Goal: Task Accomplishment & Management: Complete application form

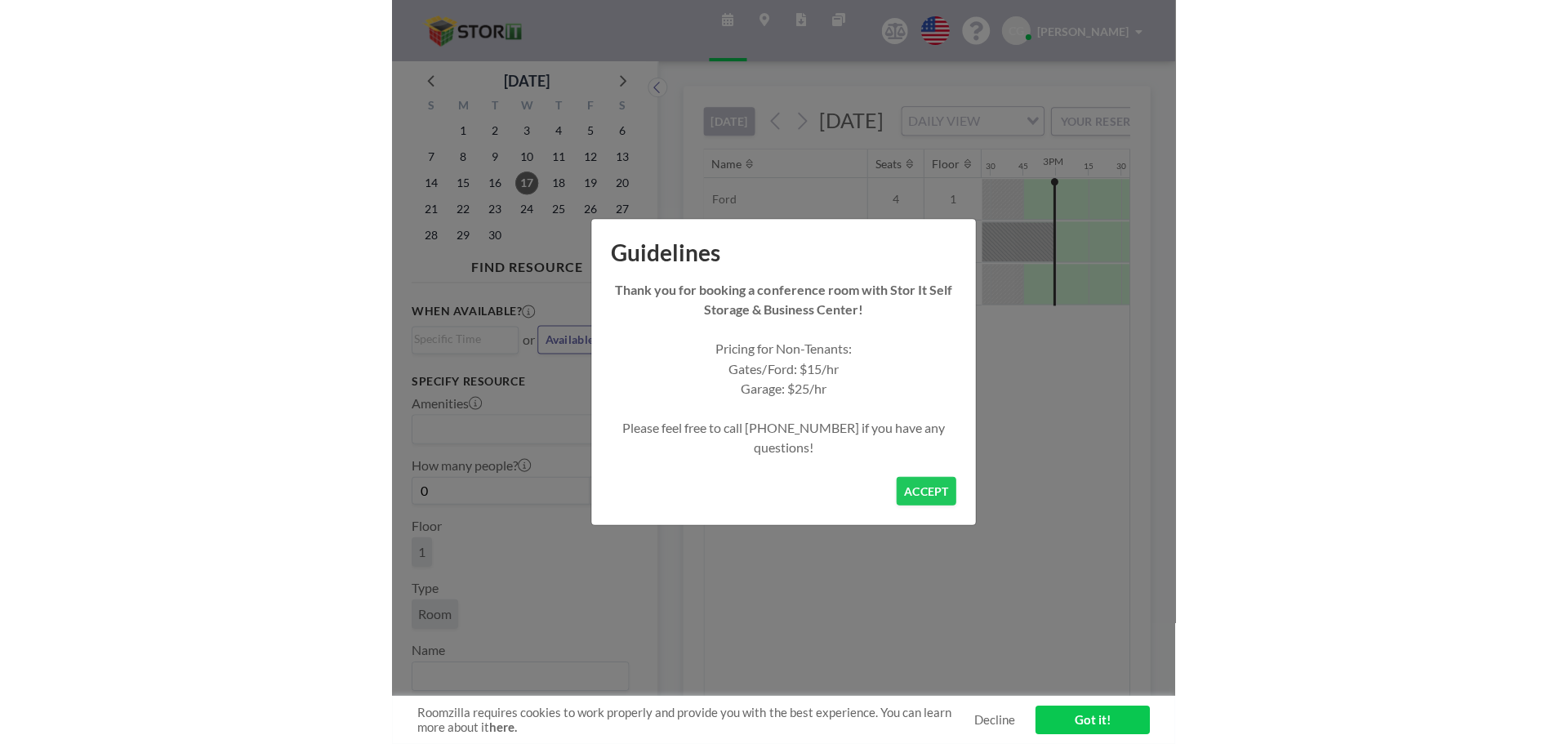
scroll to position [0, 1895]
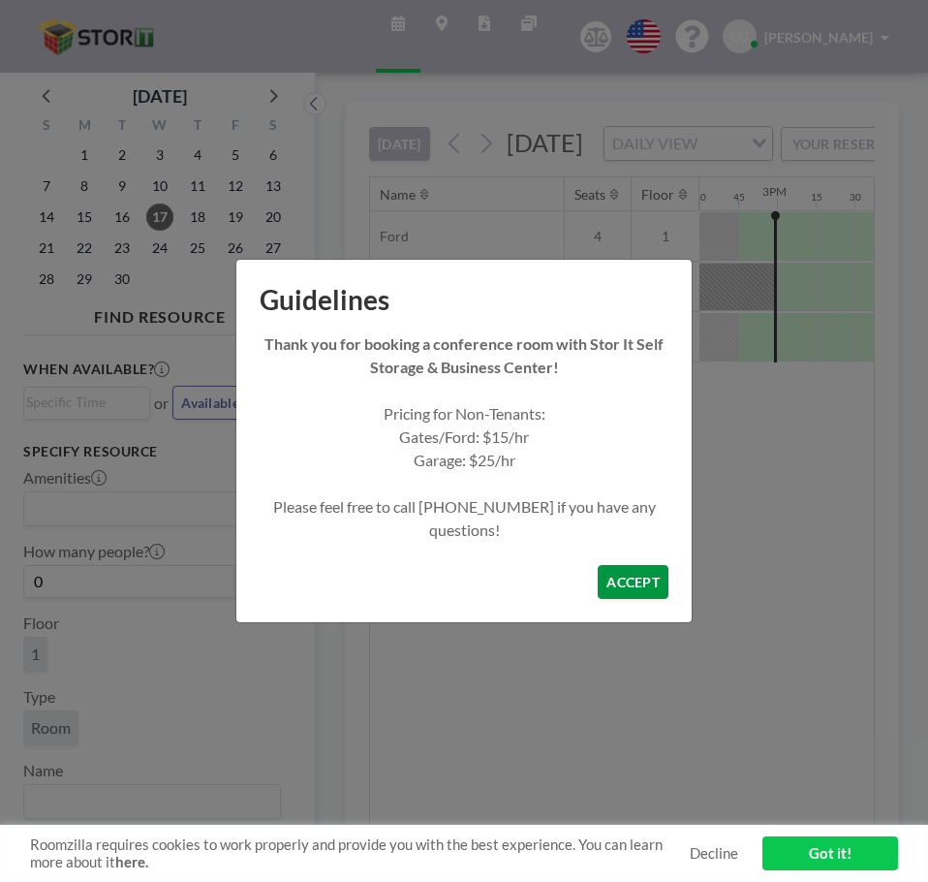
click at [622, 587] on button "ACCEPT" at bounding box center [633, 582] width 71 height 34
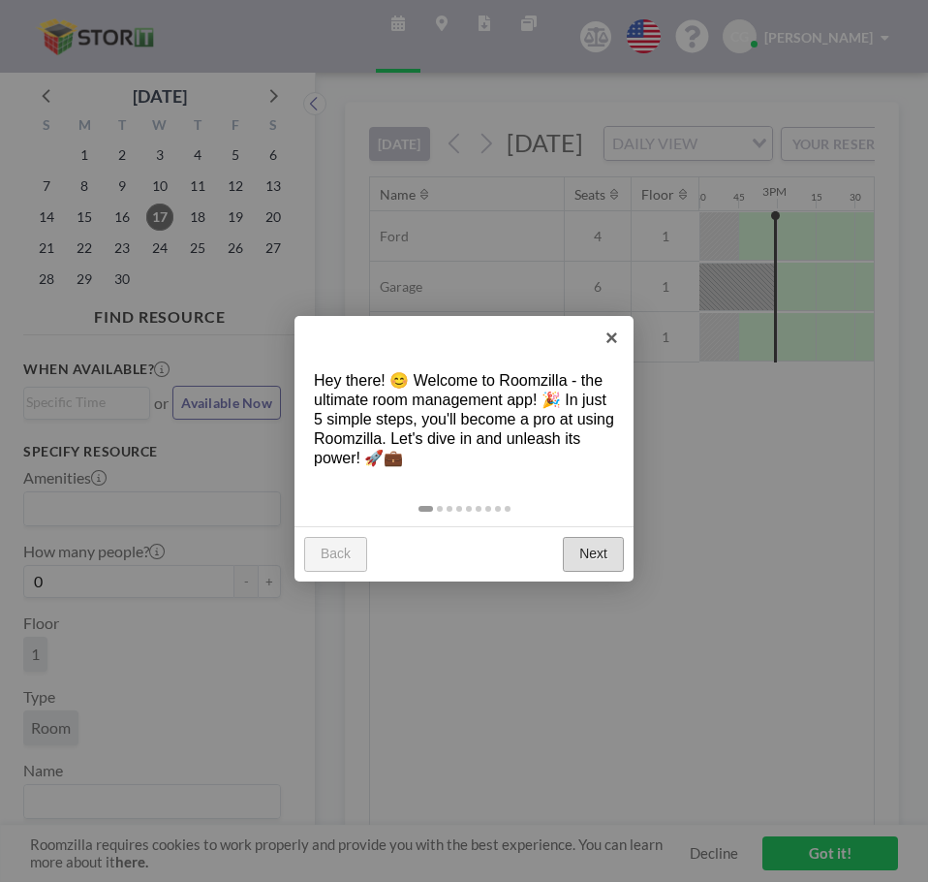
click at [581, 549] on link "Next" at bounding box center [593, 554] width 61 height 35
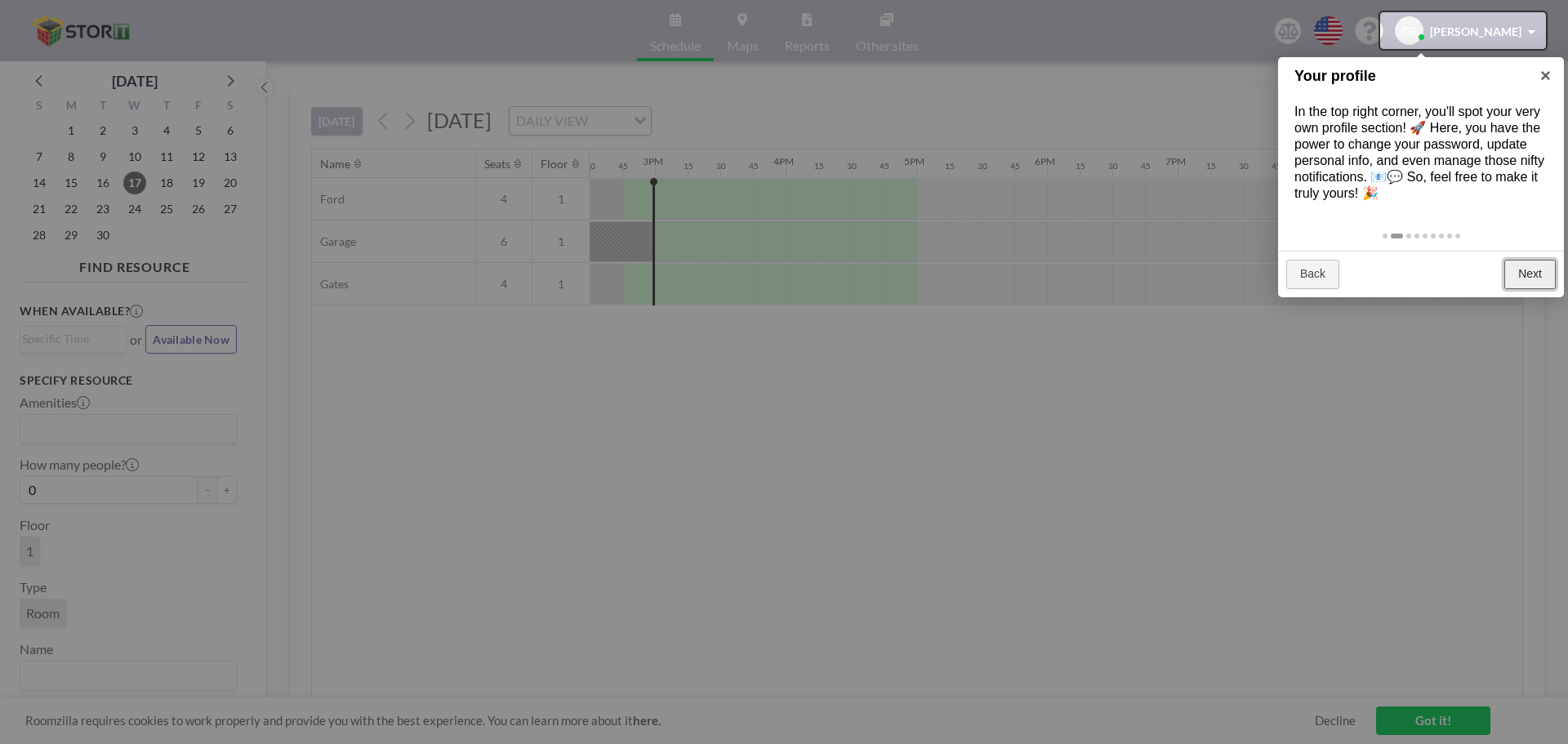
click at [781, 273] on link "Next" at bounding box center [1530, 274] width 51 height 29
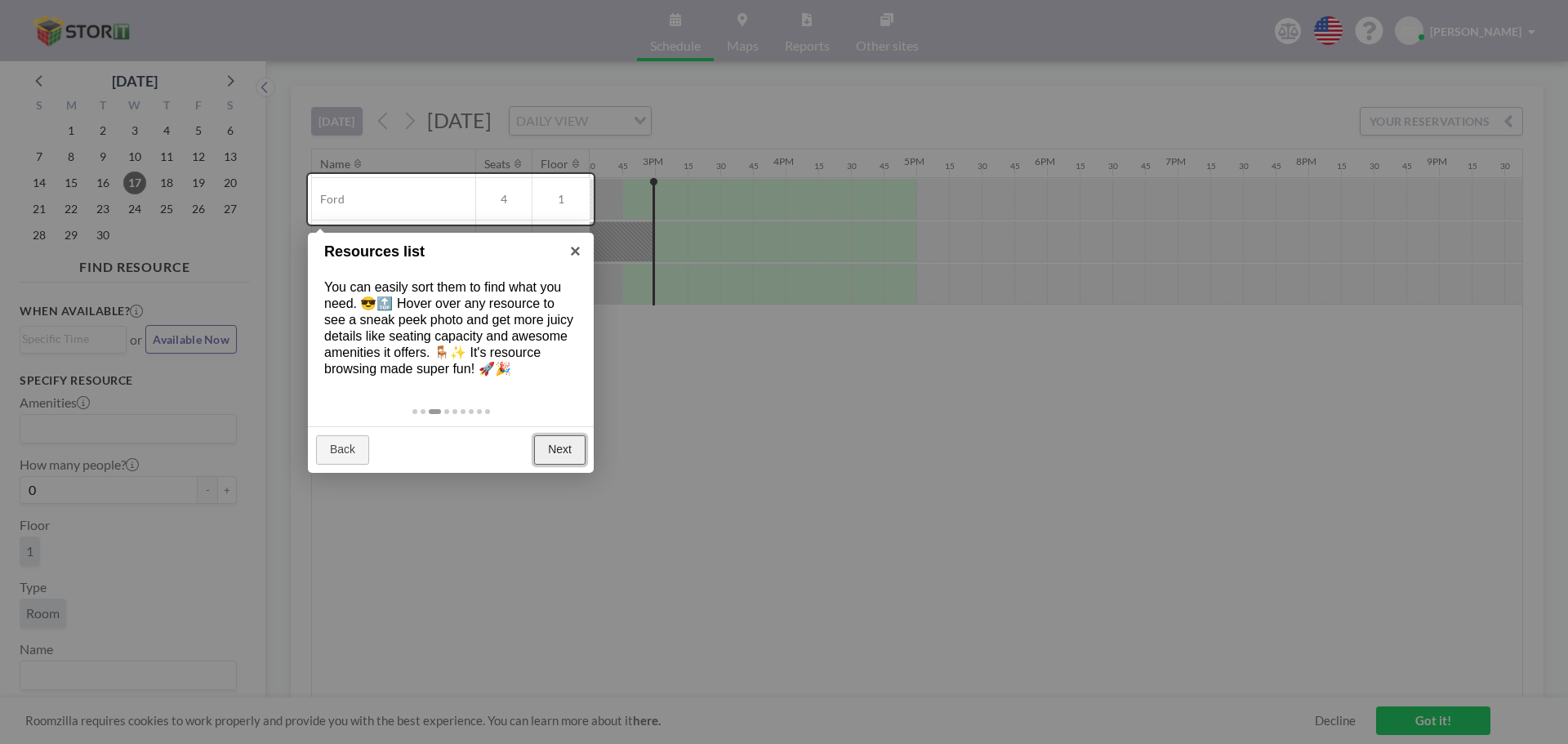
click at [547, 442] on link "Next" at bounding box center [560, 449] width 51 height 29
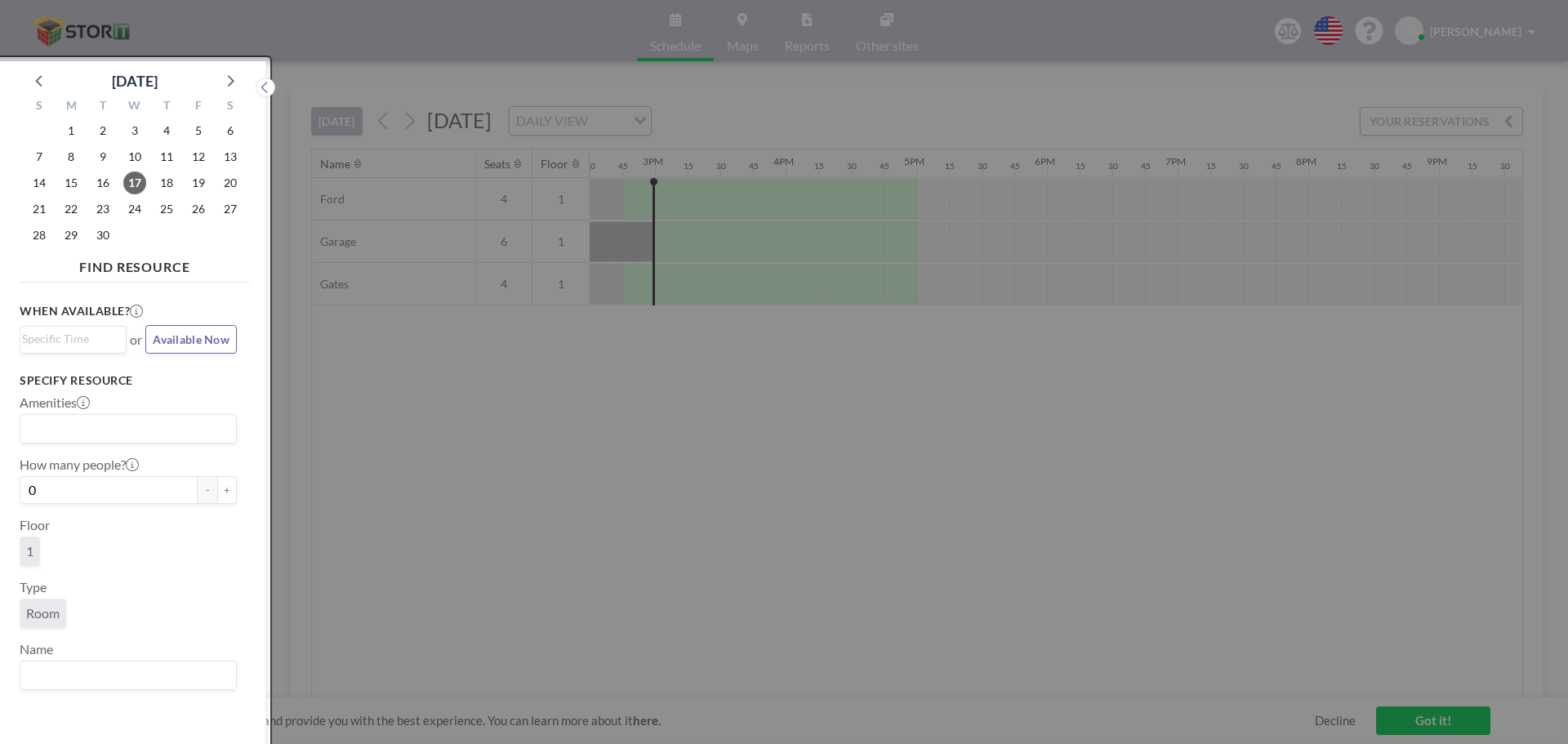
scroll to position [4, 0]
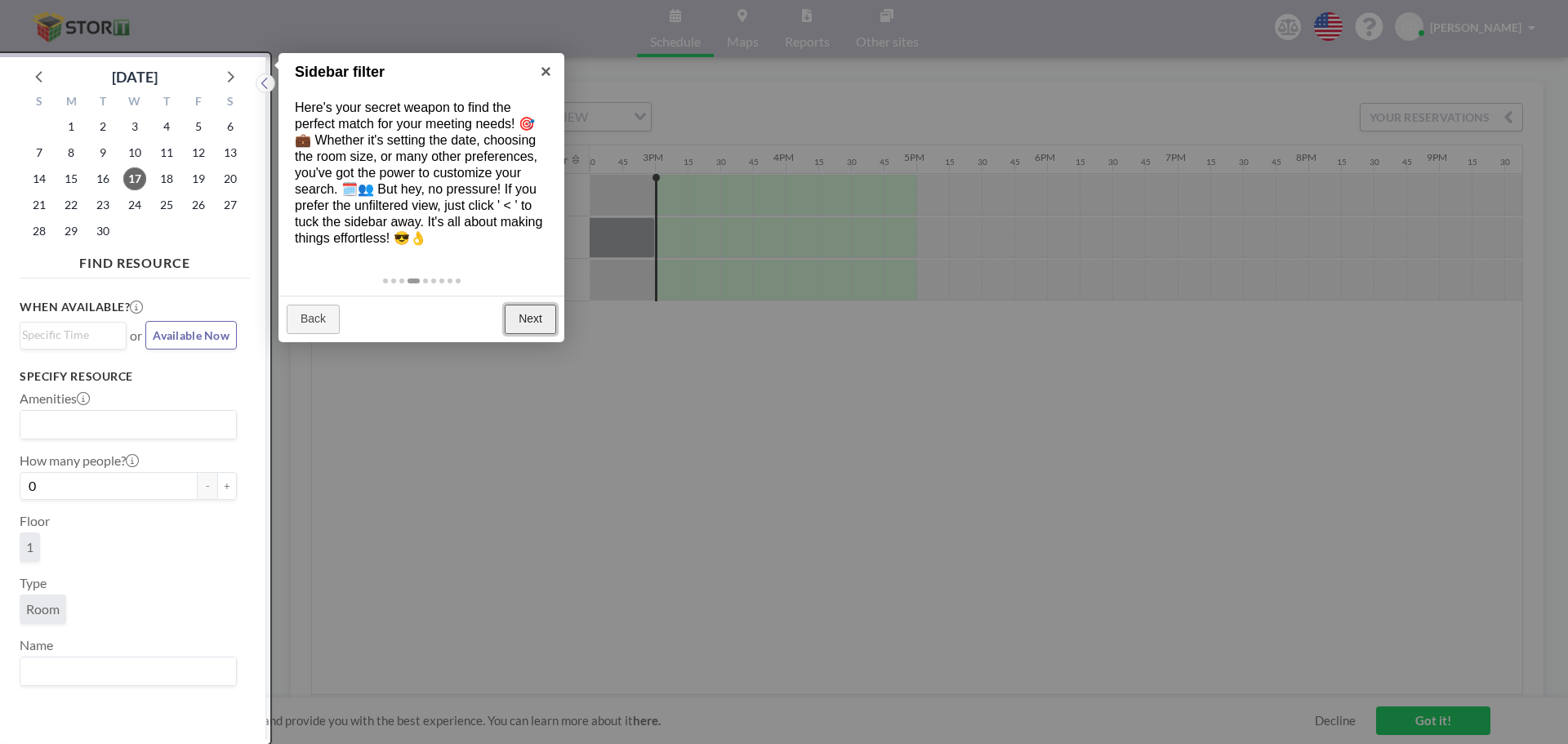
click at [537, 317] on link "Next" at bounding box center [530, 318] width 51 height 29
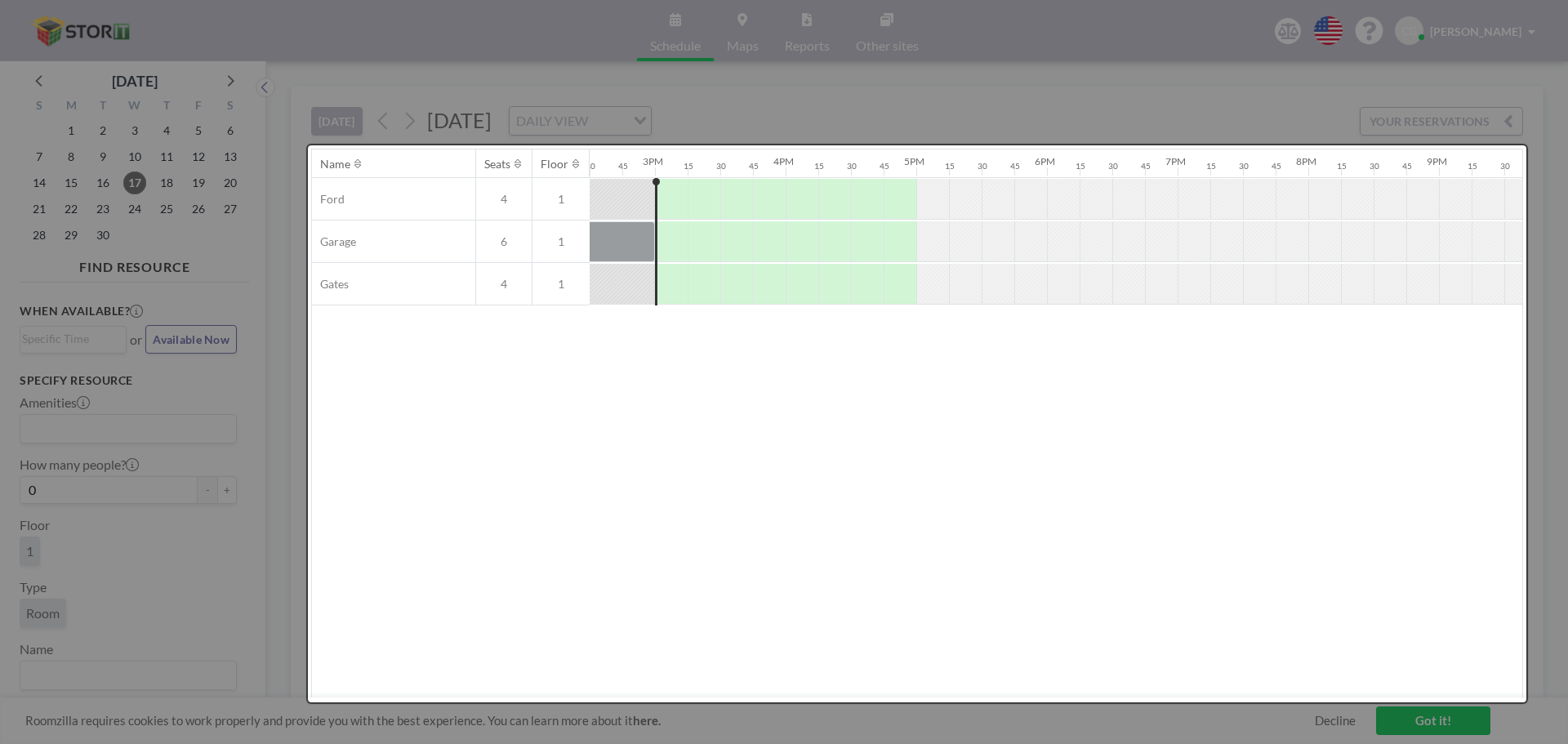
scroll to position [0, 0]
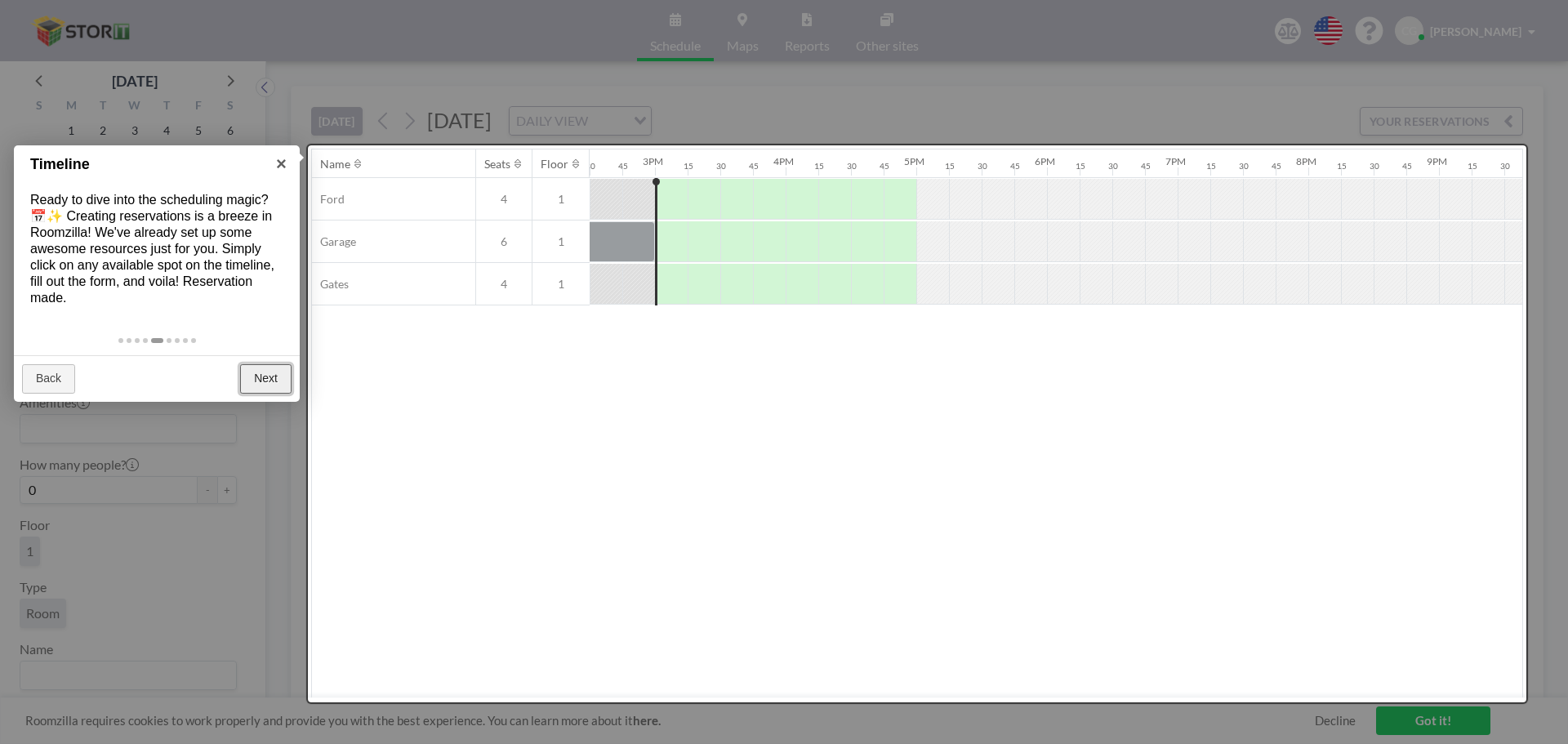
click at [266, 378] on link "Next" at bounding box center [266, 378] width 51 height 29
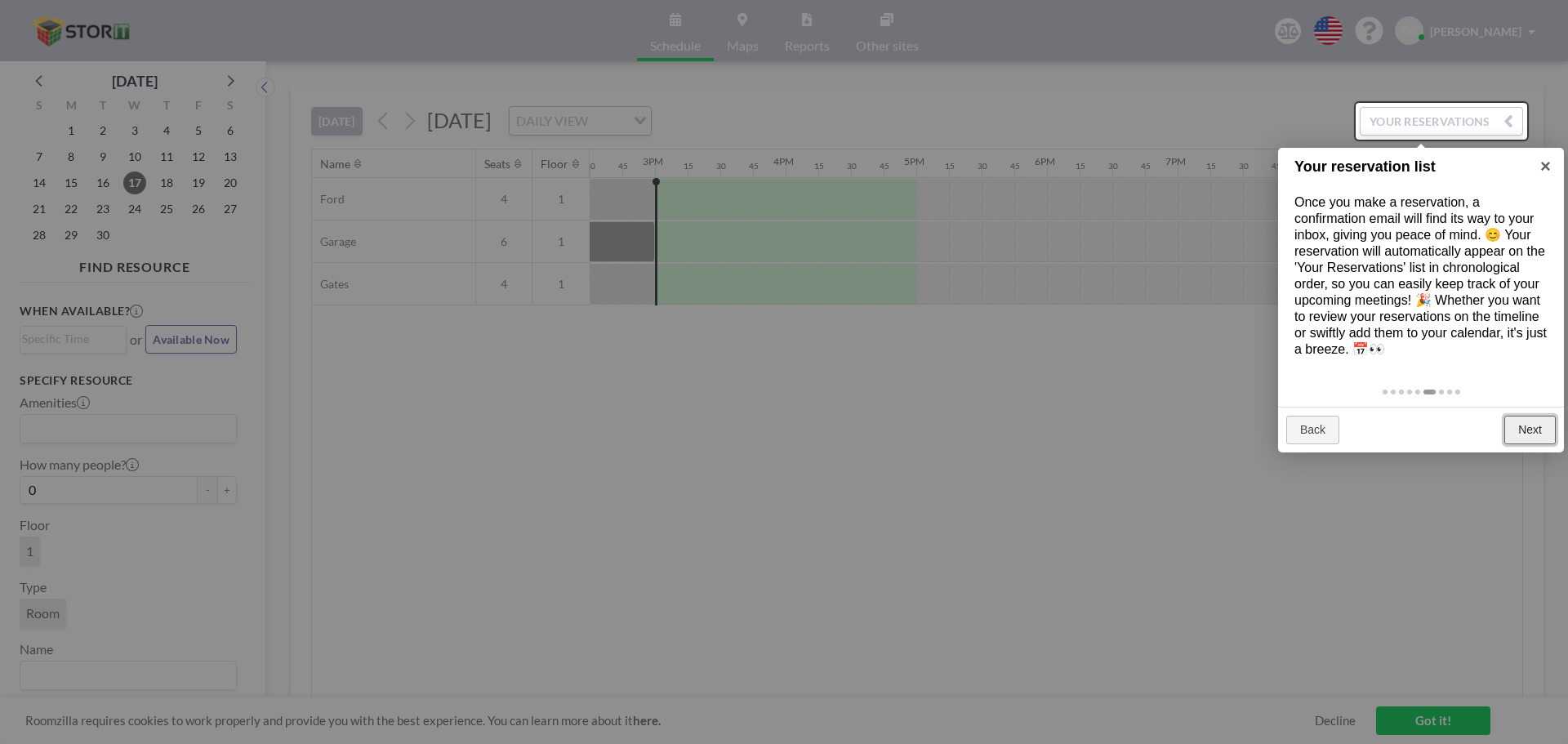
click at [781, 431] on link "Next" at bounding box center [1530, 430] width 51 height 29
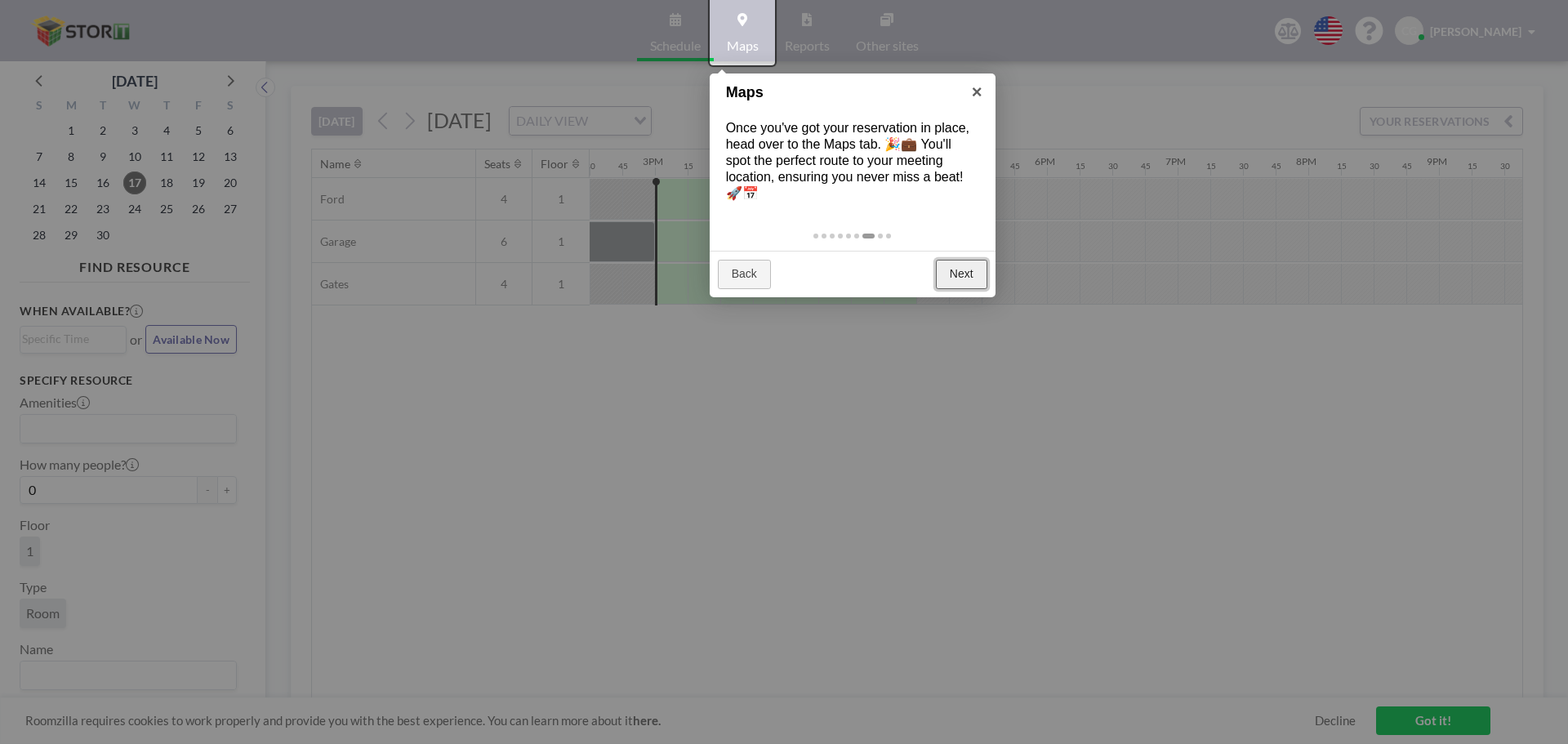
click at [781, 269] on link "Next" at bounding box center [961, 274] width 51 height 29
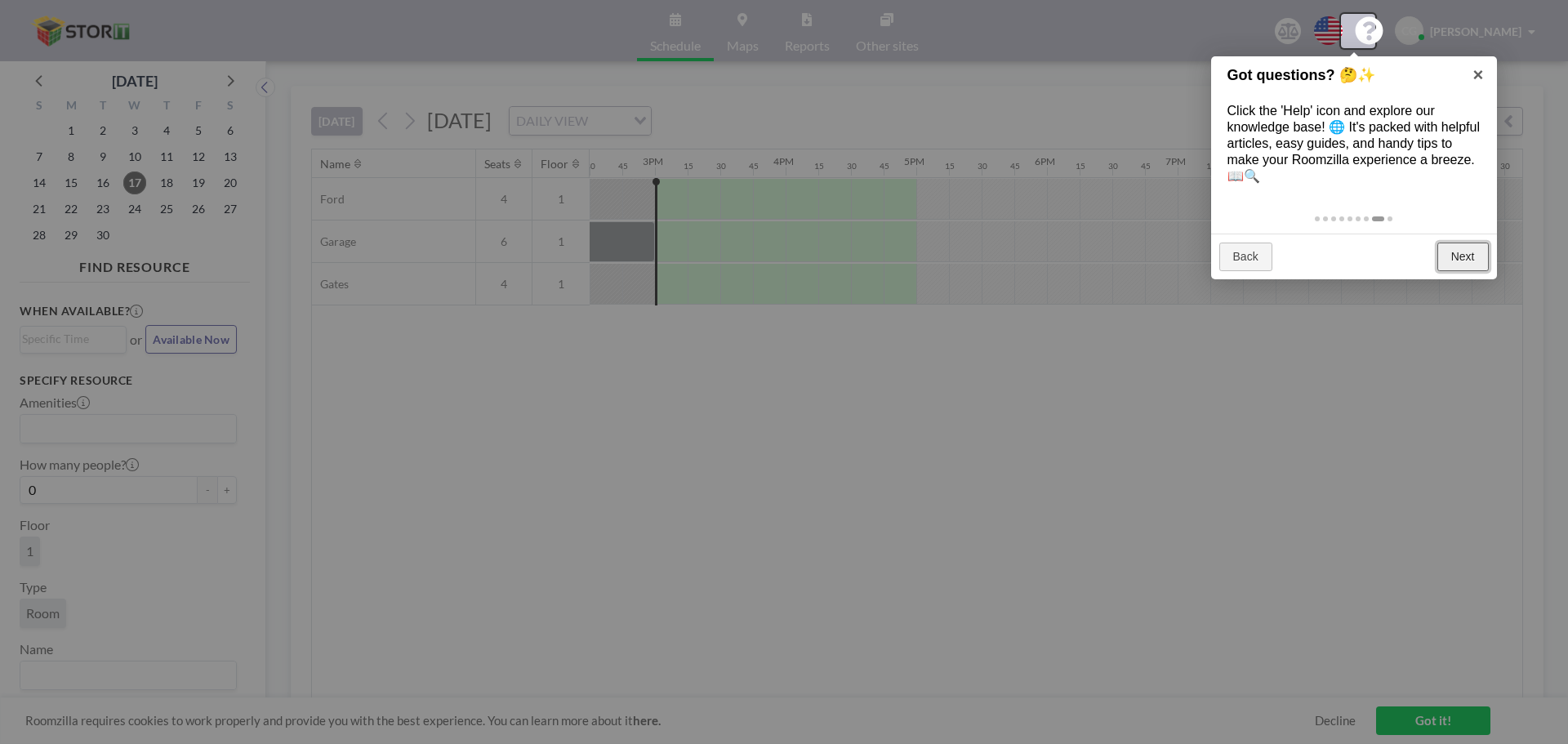
click at [781, 260] on link "Next" at bounding box center [1463, 257] width 51 height 29
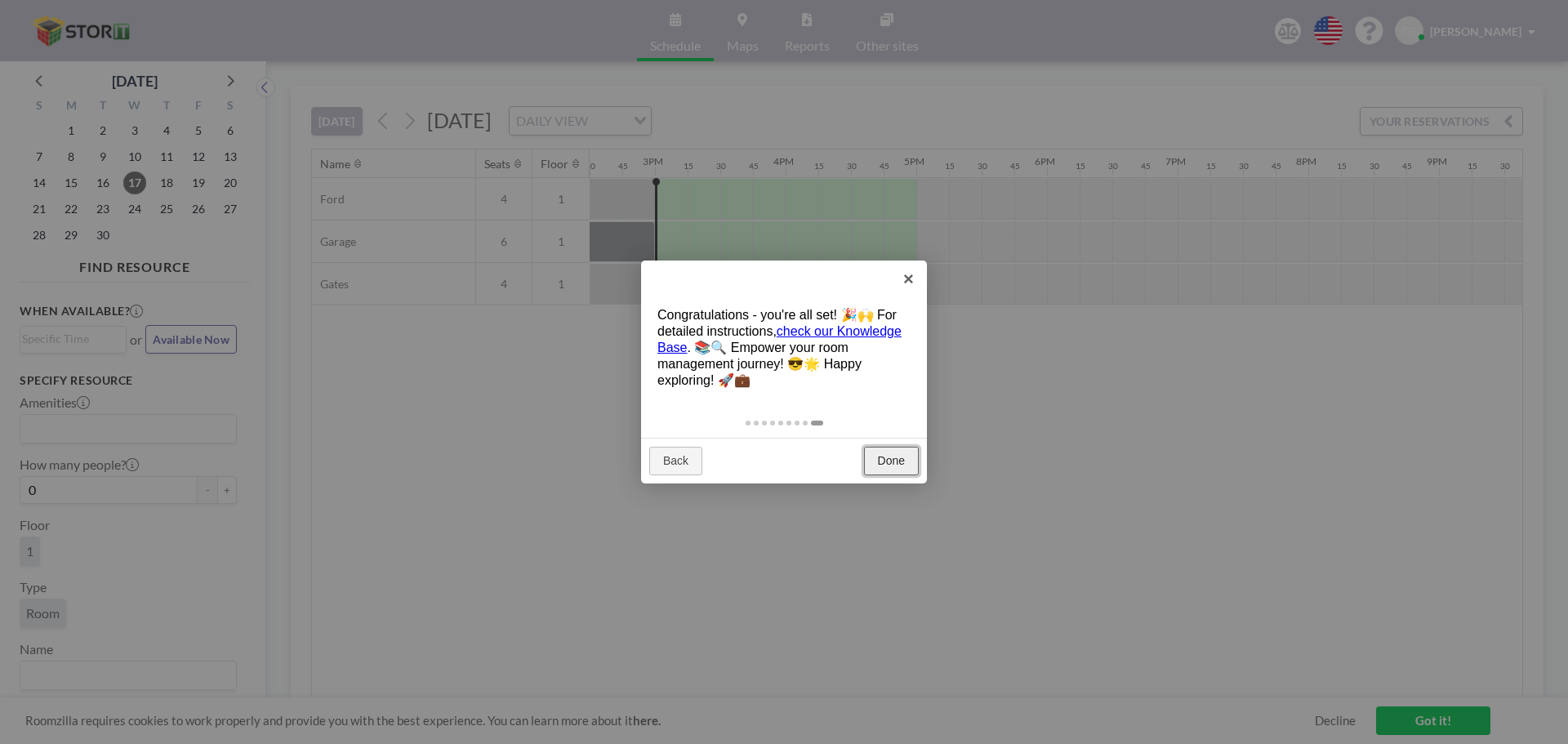
click at [781, 457] on link "Done" at bounding box center [891, 461] width 55 height 29
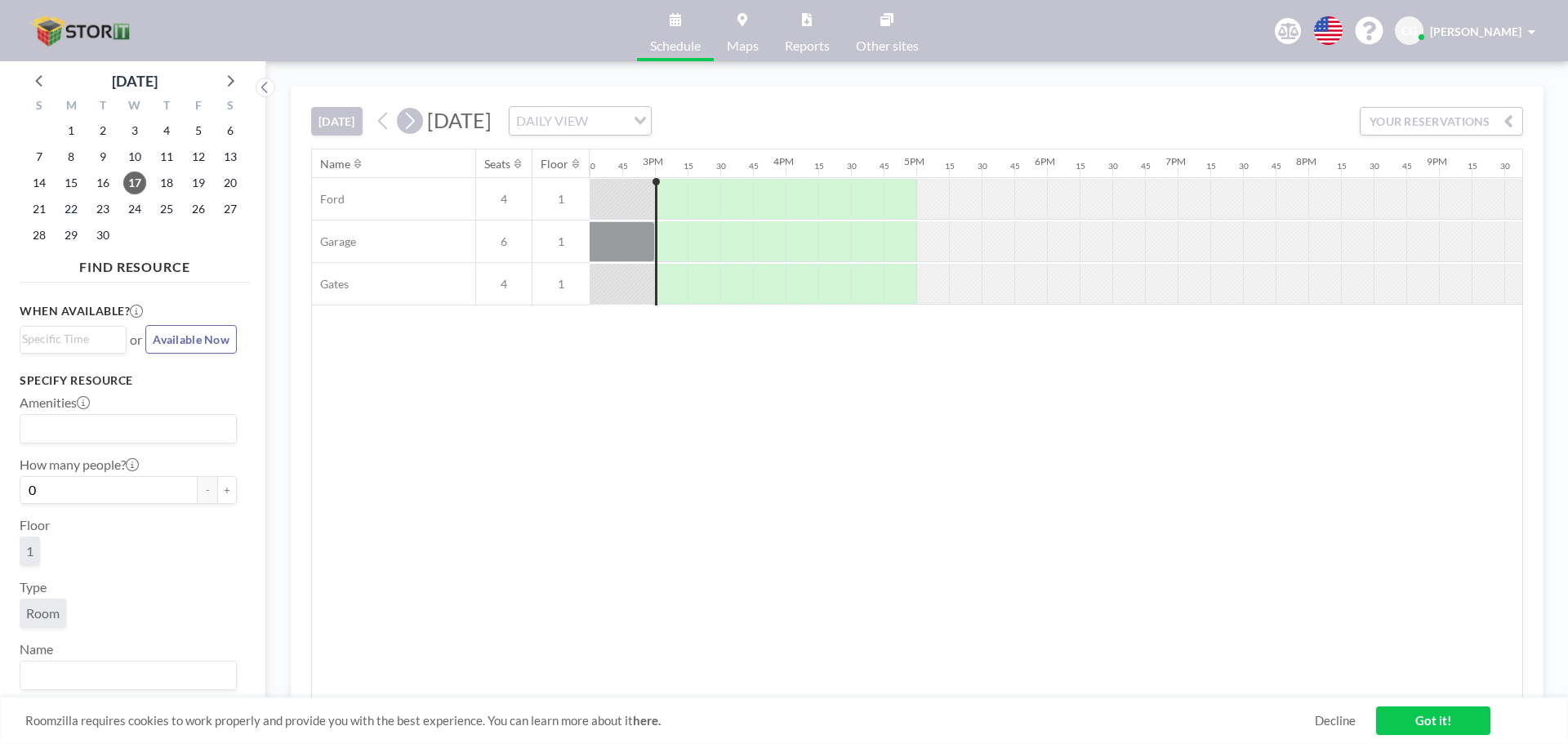
click at [413, 116] on icon at bounding box center [410, 121] width 9 height 17
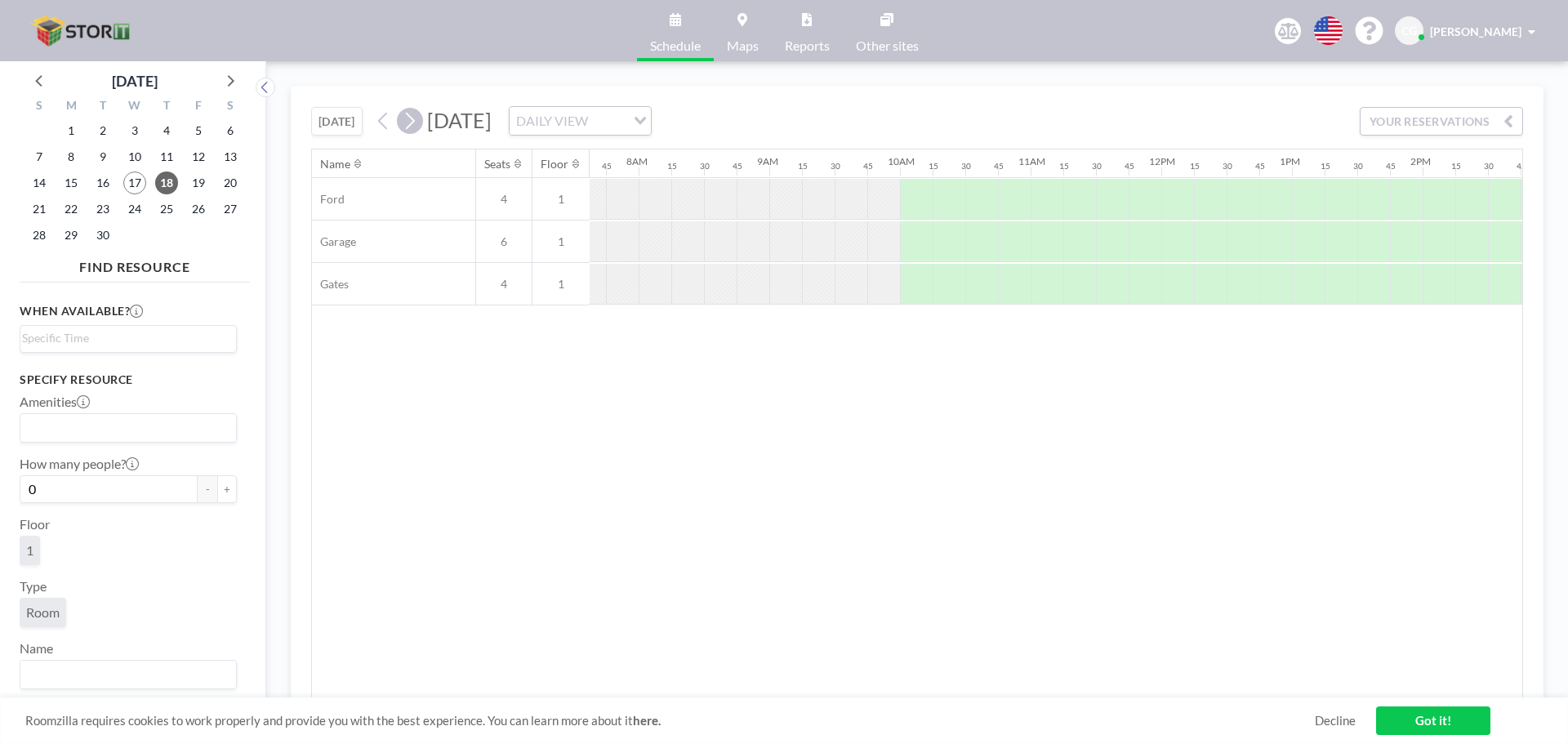
scroll to position [0, 1012]
click at [781, 282] on div at bounding box center [899, 284] width 33 height 40
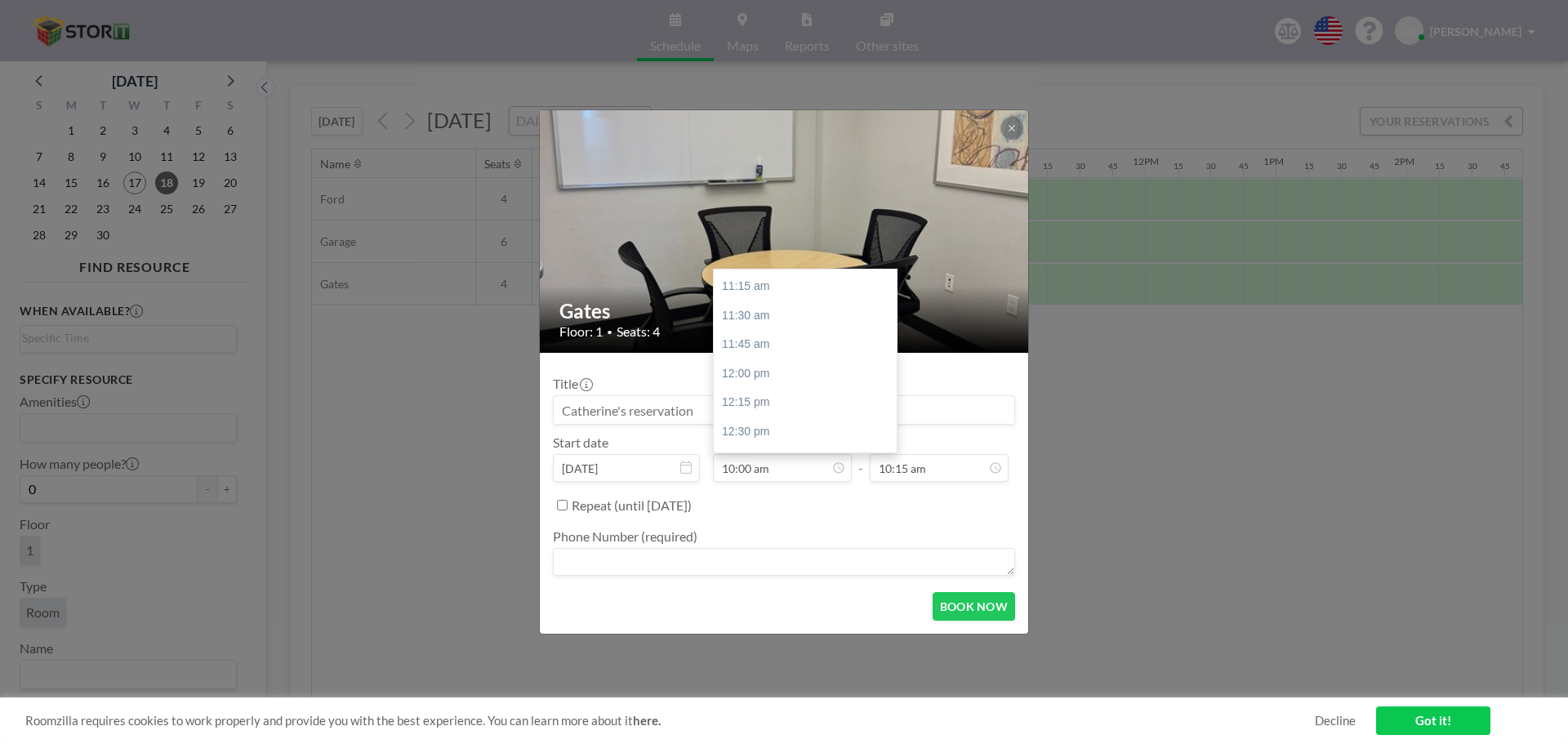
scroll to position [154, 0]
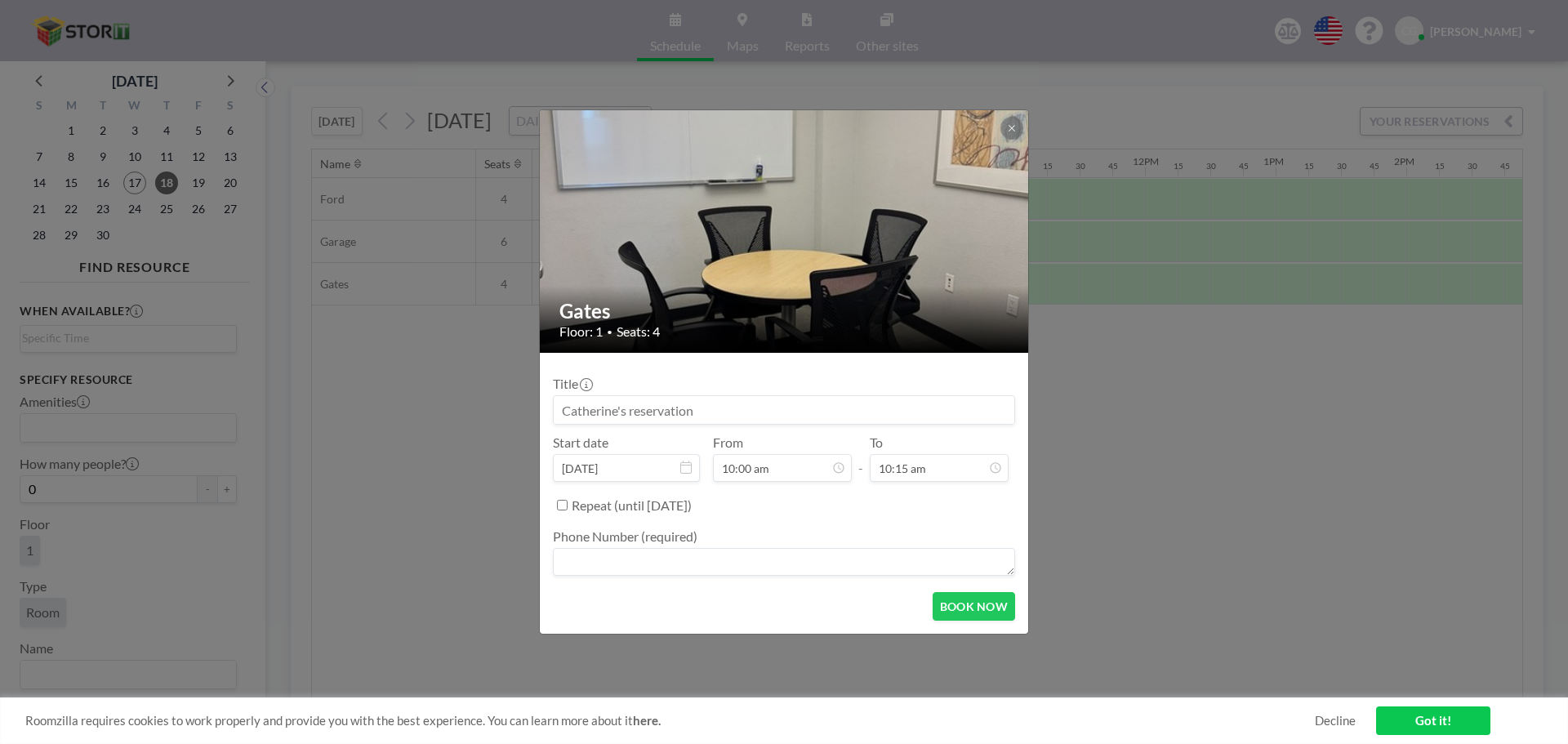
drag, startPoint x: 893, startPoint y: 302, endPoint x: 901, endPoint y: 347, distance: 45.7
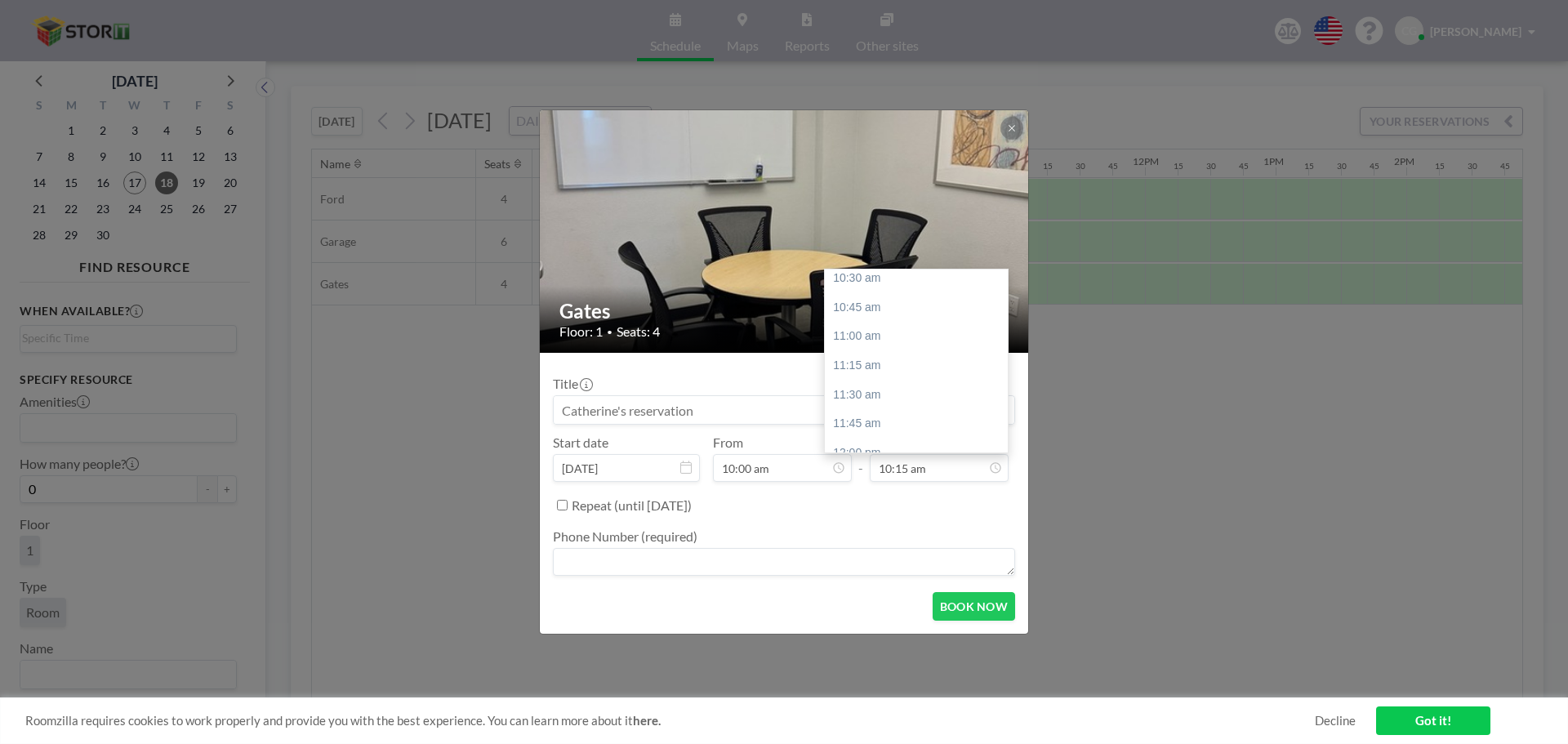
scroll to position [113, 0]
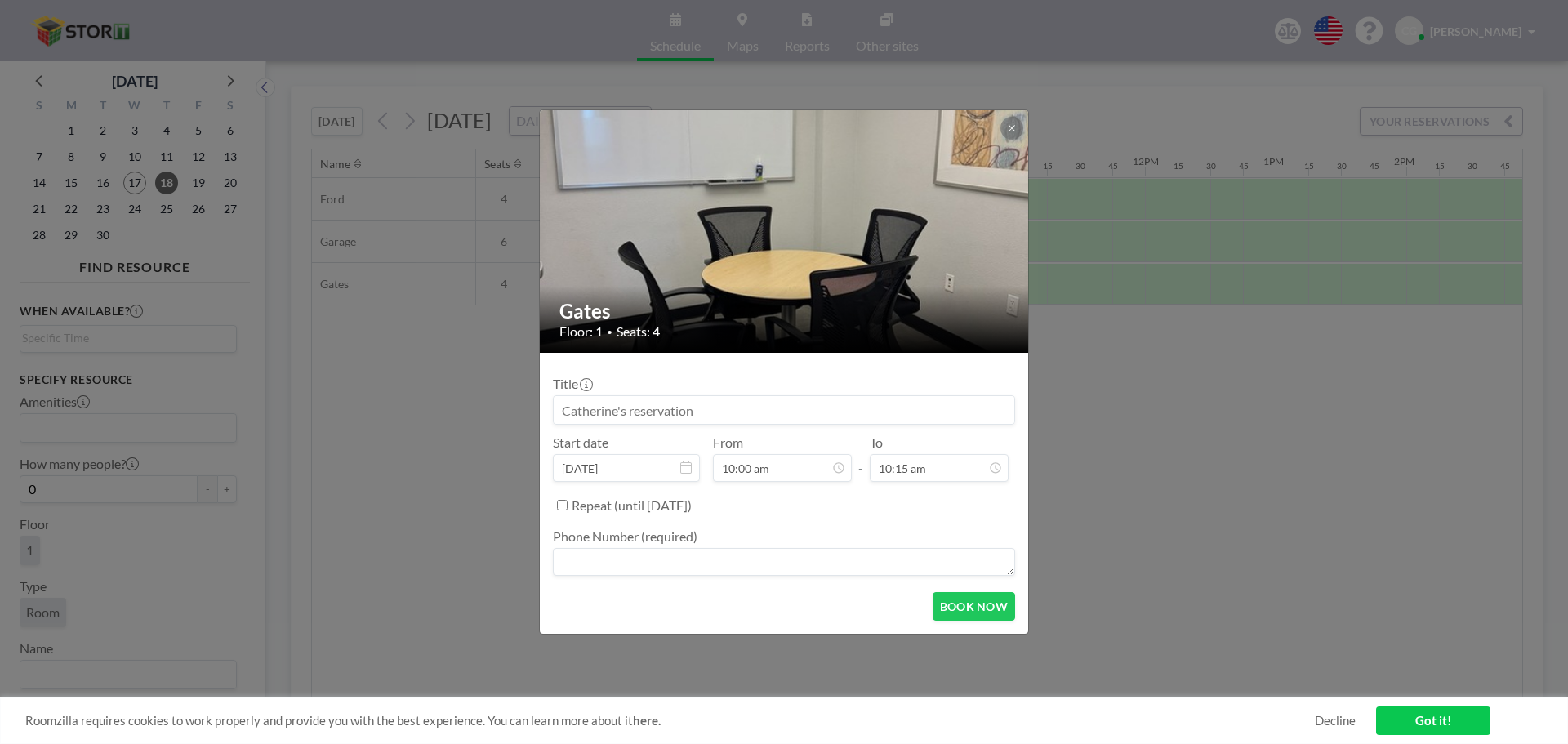
drag, startPoint x: 1004, startPoint y: 300, endPoint x: 1008, endPoint y: 350, distance: 50.2
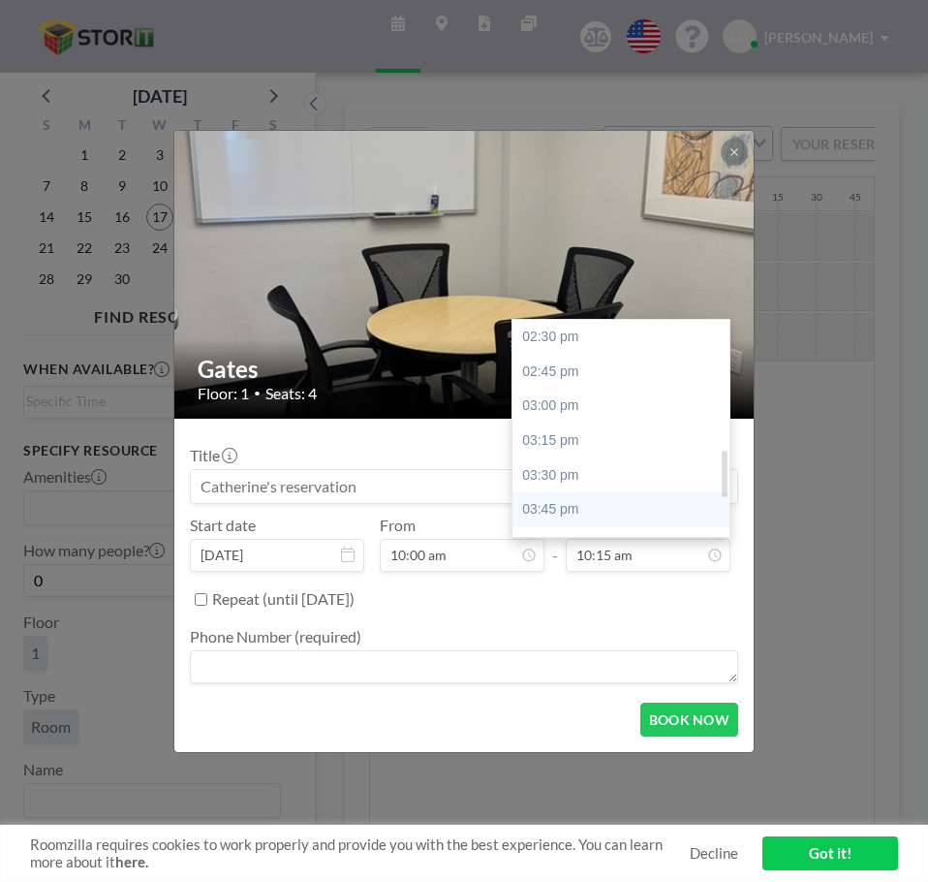
scroll to position [638, 0]
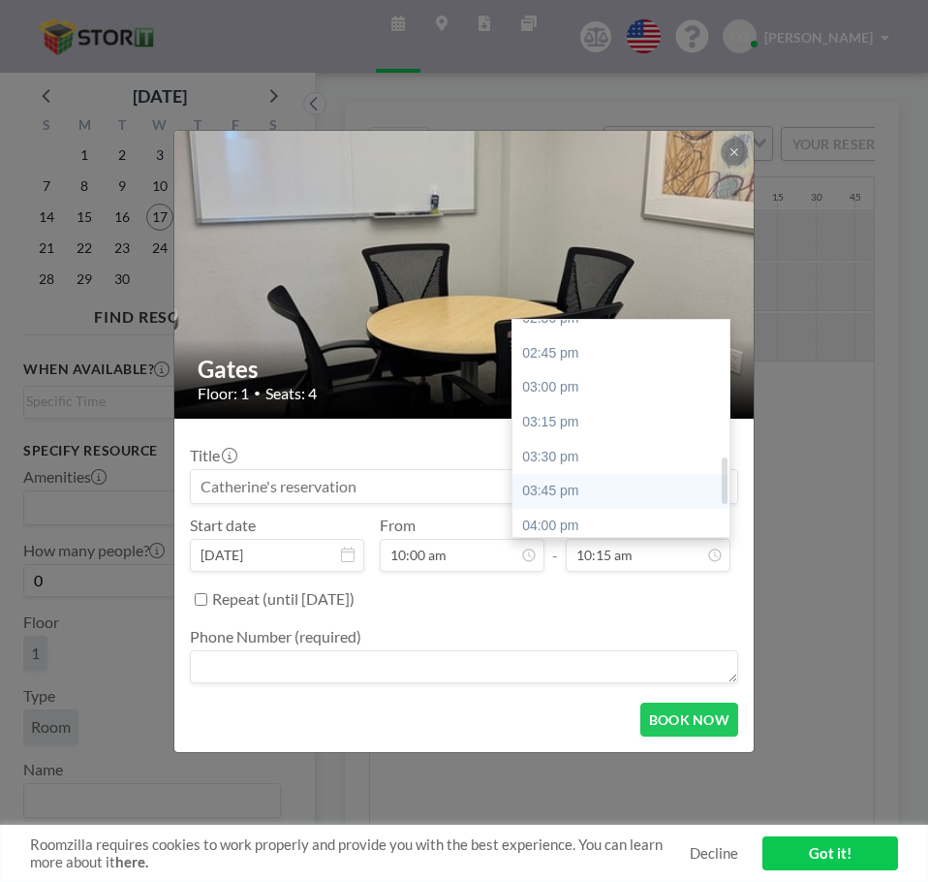
drag, startPoint x: 723, startPoint y: 364, endPoint x: 713, endPoint y: 495, distance: 131.1
click at [713, 495] on div "10:00 am 10:15 am 10:30 am 10:45 am 11:00 am 11:15 am 11:30 am 11:45 am 12:00 p…" at bounding box center [621, 428] width 217 height 217
drag, startPoint x: 728, startPoint y: 473, endPoint x: 727, endPoint y: 493, distance: 20.4
click at [727, 493] on div "10:00 am 10:15 am 10:30 am 10:45 am 11:00 am 11:15 am 11:30 am 11:45 am 12:00 p…" at bounding box center [621, 428] width 217 height 217
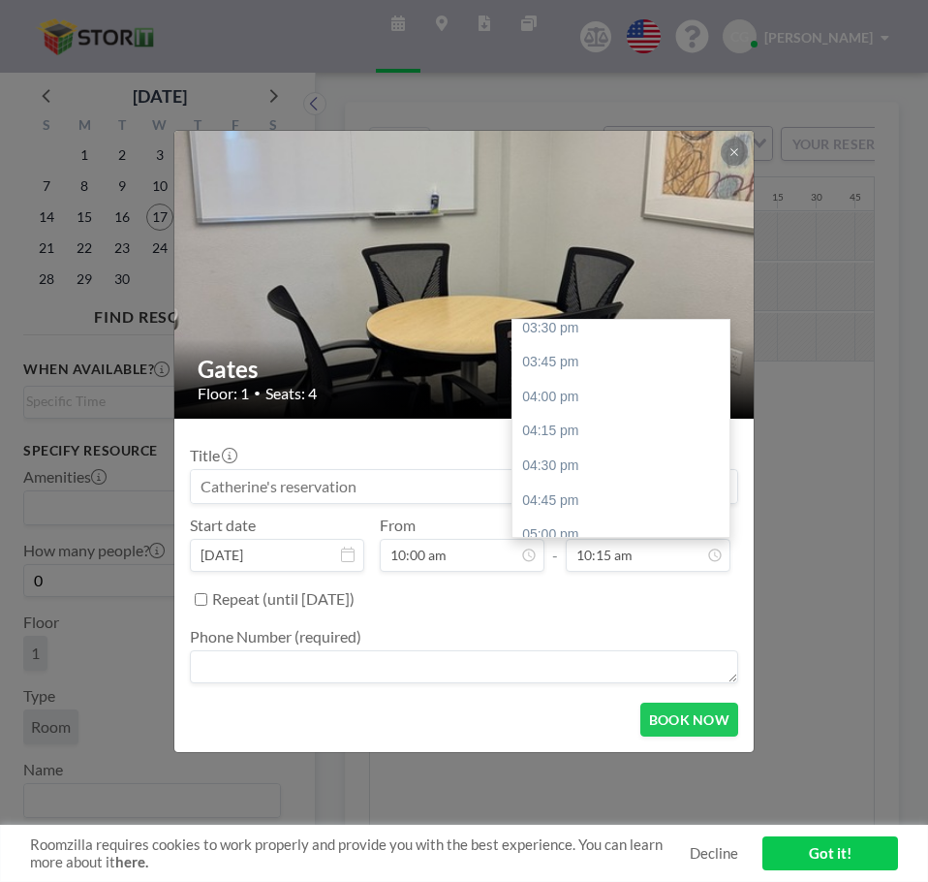
scroll to position [783, 0]
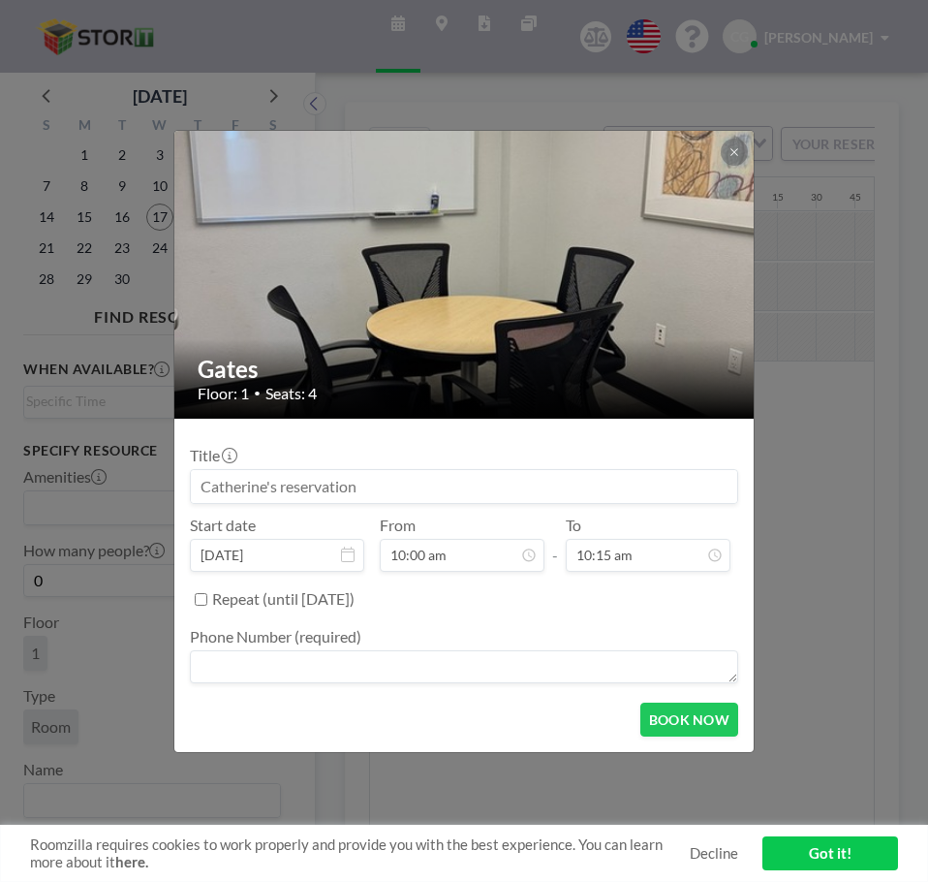
drag, startPoint x: 725, startPoint y: 490, endPoint x: 731, endPoint y: 538, distance: 48.0
click at [731, 538] on div "Start date [DATE] From 10:00 am - To 10:15 am 10:00 am 10:15 am 10:30 am 10:45 …" at bounding box center [464, 543] width 548 height 56
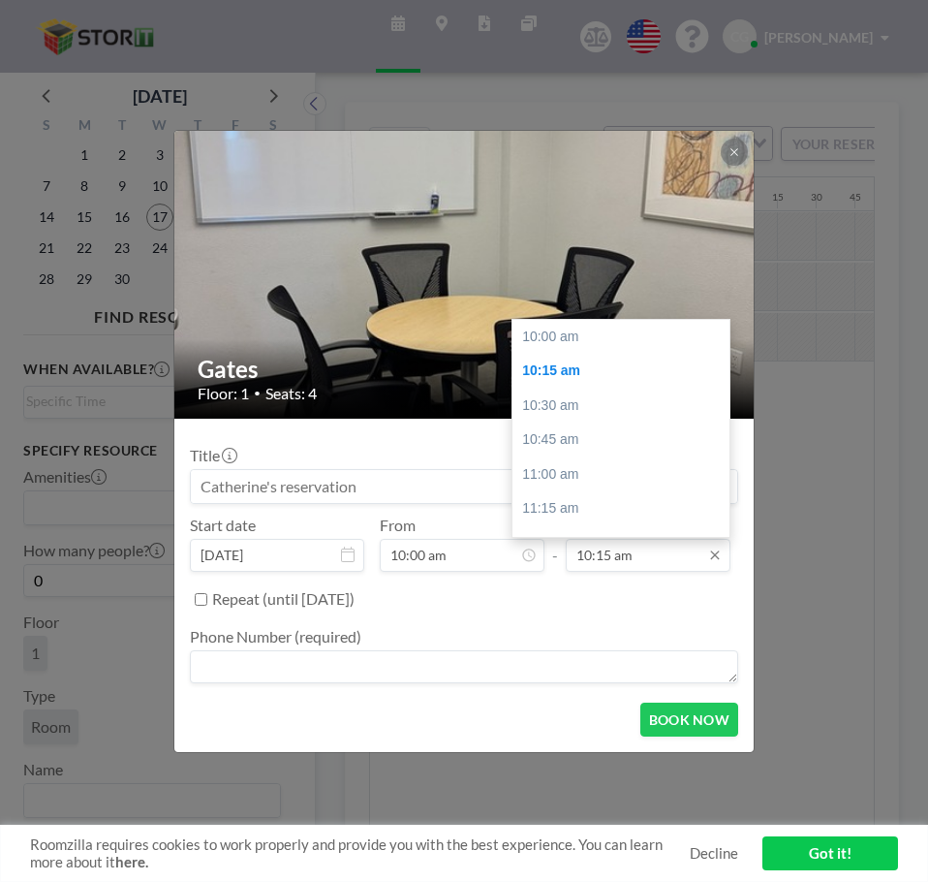
scroll to position [35, 0]
click at [646, 555] on input "10:15 am" at bounding box center [648, 555] width 165 height 33
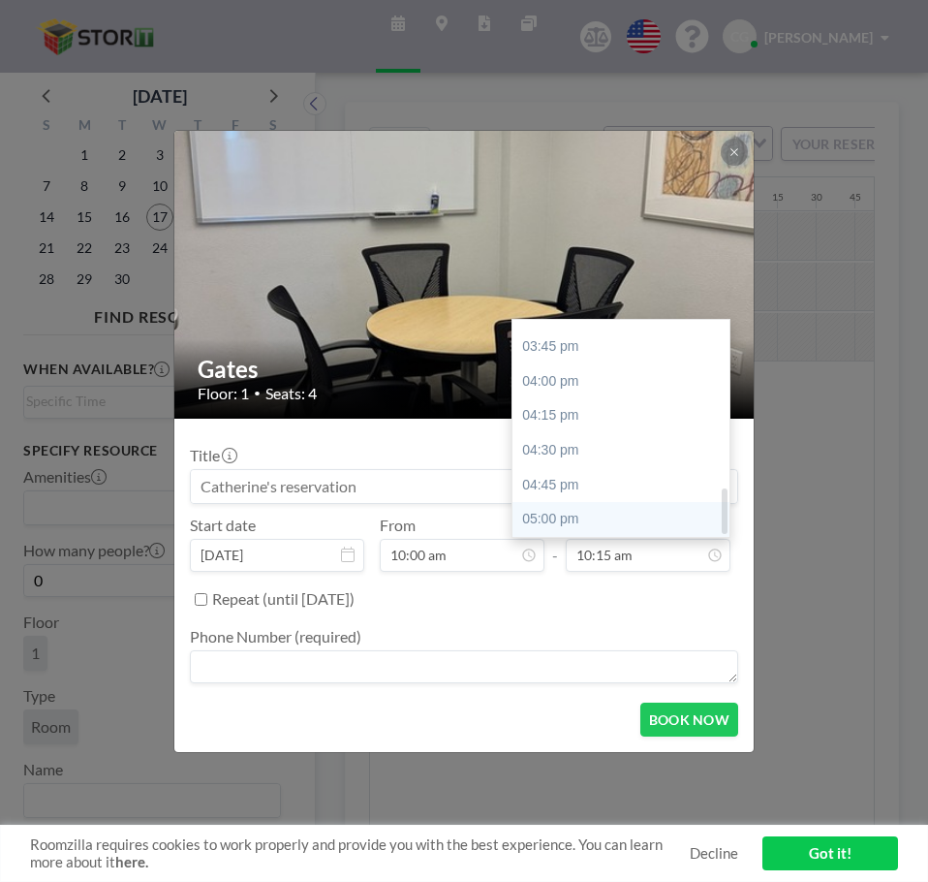
drag, startPoint x: 726, startPoint y: 371, endPoint x: 721, endPoint y: 535, distance: 163.8
click at [721, 535] on div "10:00 am 10:15 am 10:30 am 10:45 am 11:00 am 11:15 am 11:30 am 11:45 am 12:00 p…" at bounding box center [621, 428] width 217 height 217
click at [576, 507] on div "05:00 pm" at bounding box center [626, 519] width 227 height 35
type input "05:00 pm"
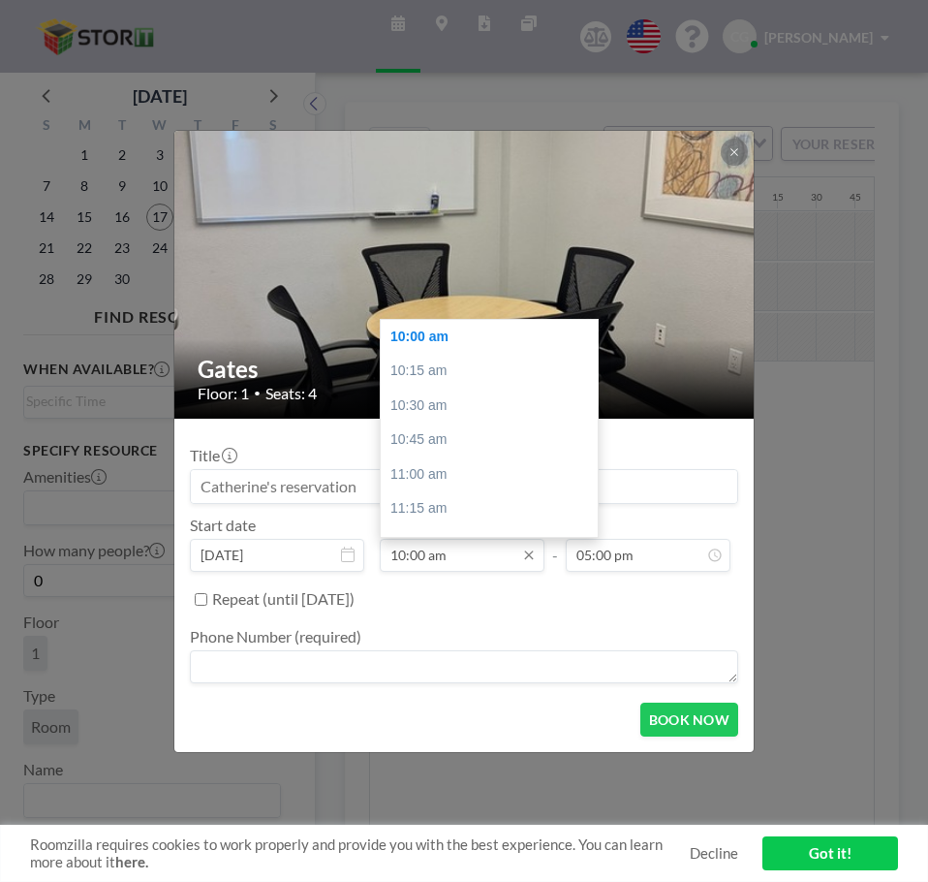
click at [481, 560] on input "10:00 am" at bounding box center [462, 555] width 165 height 33
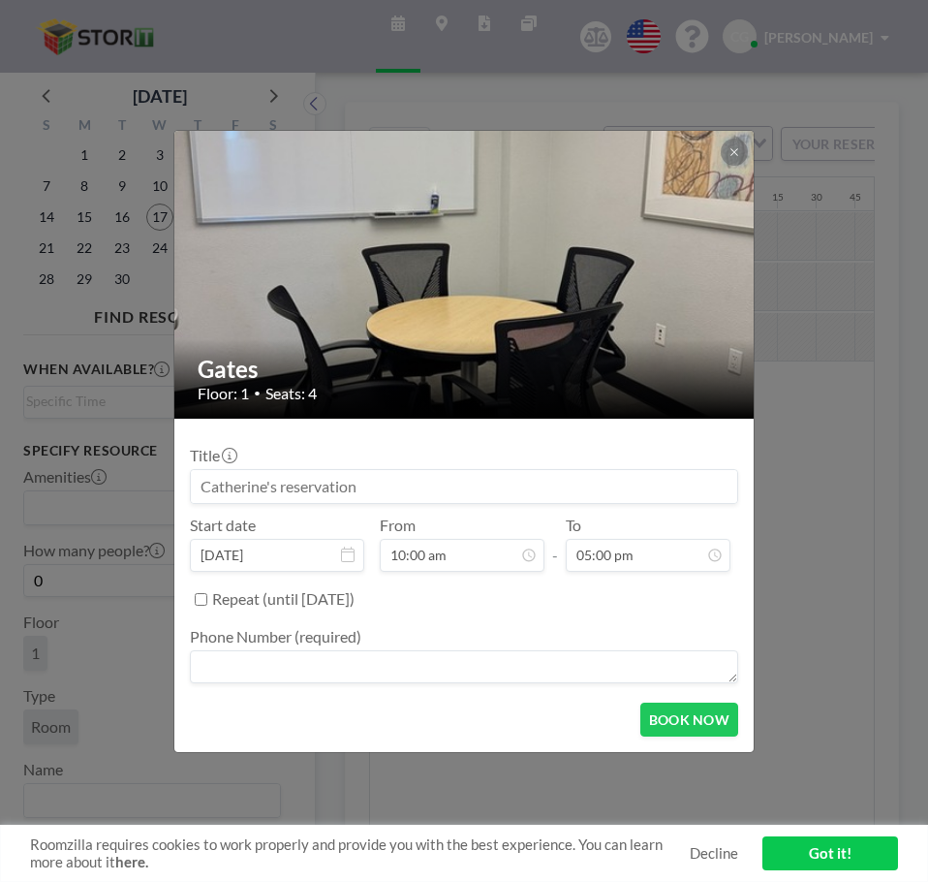
click at [326, 672] on textarea at bounding box center [464, 666] width 548 height 33
type textarea "5593247000"
click at [669, 715] on button "BOOK NOW" at bounding box center [689, 719] width 98 height 34
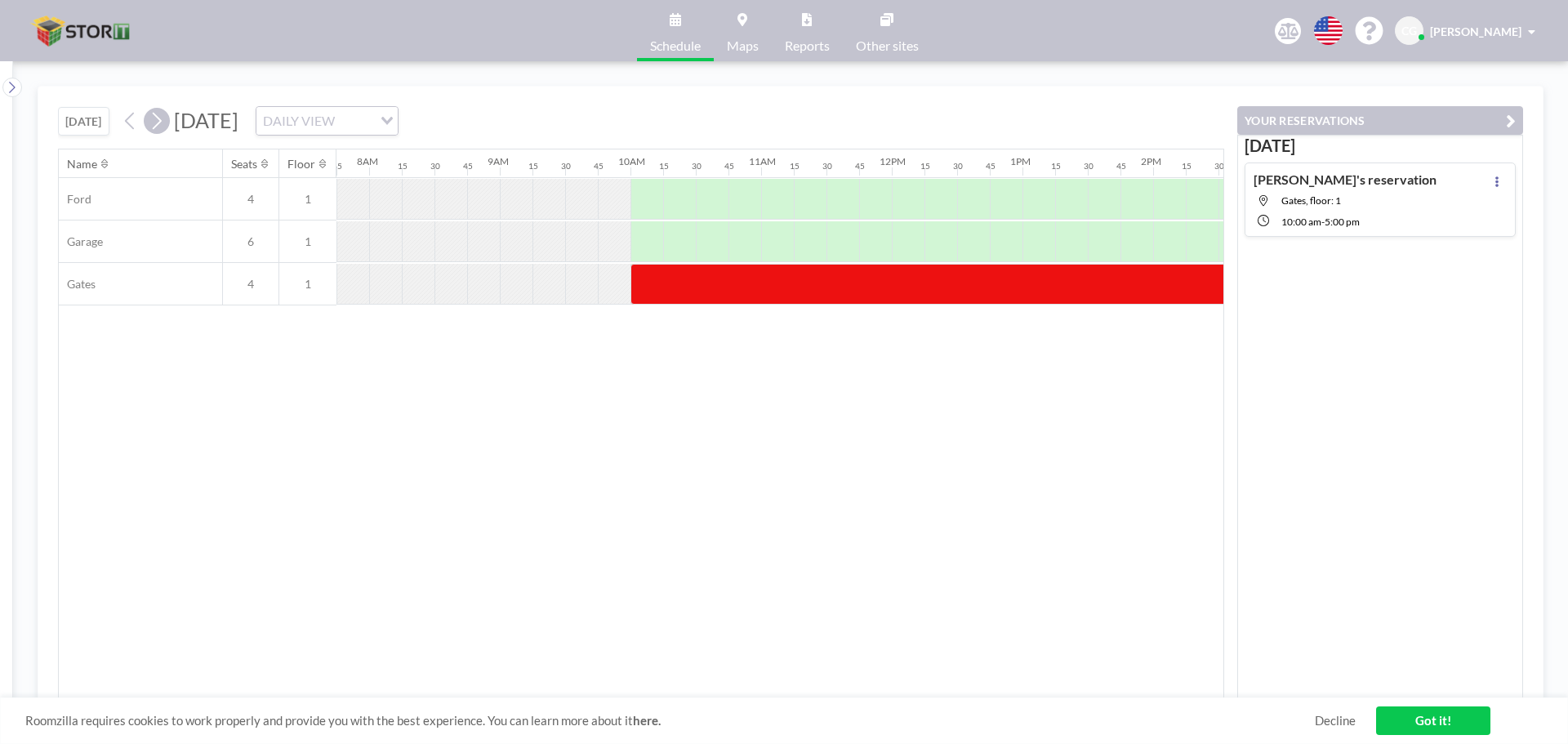
click at [159, 124] on icon at bounding box center [156, 120] width 15 height 24
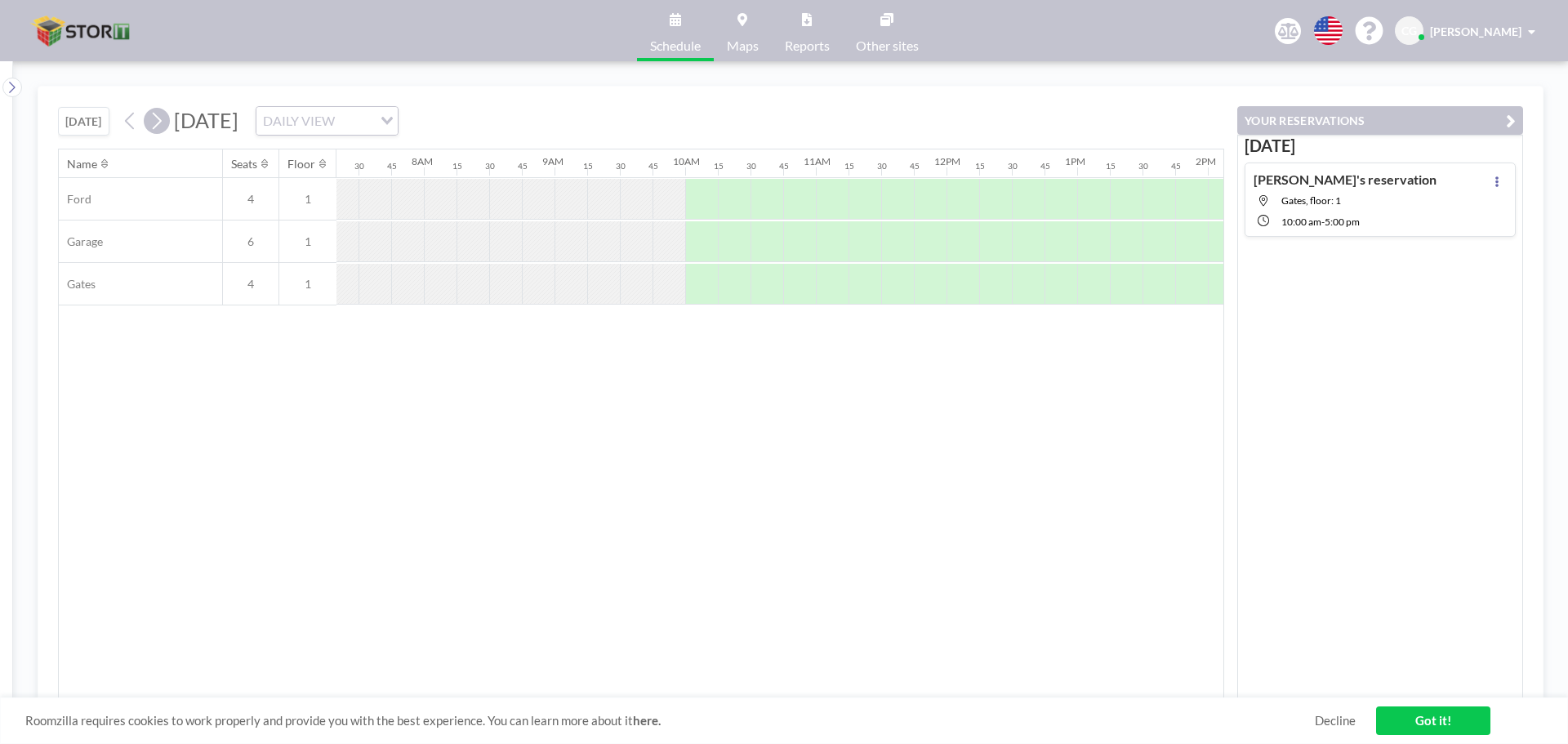
scroll to position [0, 1012]
click at [641, 297] on div at bounding box center [647, 284] width 33 height 40
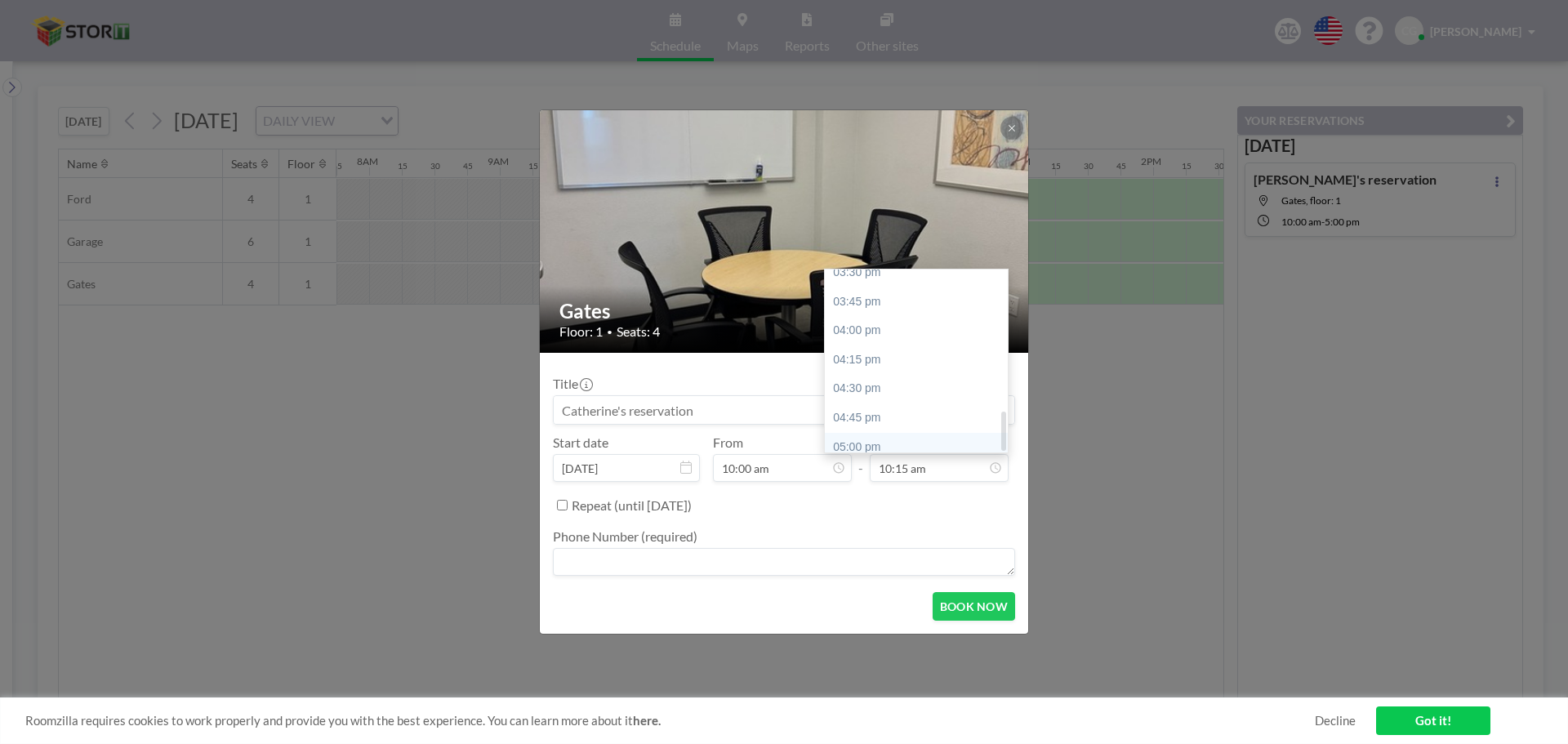
scroll to position [660, 0]
drag, startPoint x: 1003, startPoint y: 302, endPoint x: 976, endPoint y: 443, distance: 143.6
click at [781, 443] on div "10:00 am 10:15 am 10:30 am 10:45 am 11:00 am 11:15 am 11:30 am 11:45 am 12:00 p…" at bounding box center [916, 361] width 183 height 183
click at [781, 437] on div "05:00 pm" at bounding box center [920, 438] width 191 height 29
type input "05:00 pm"
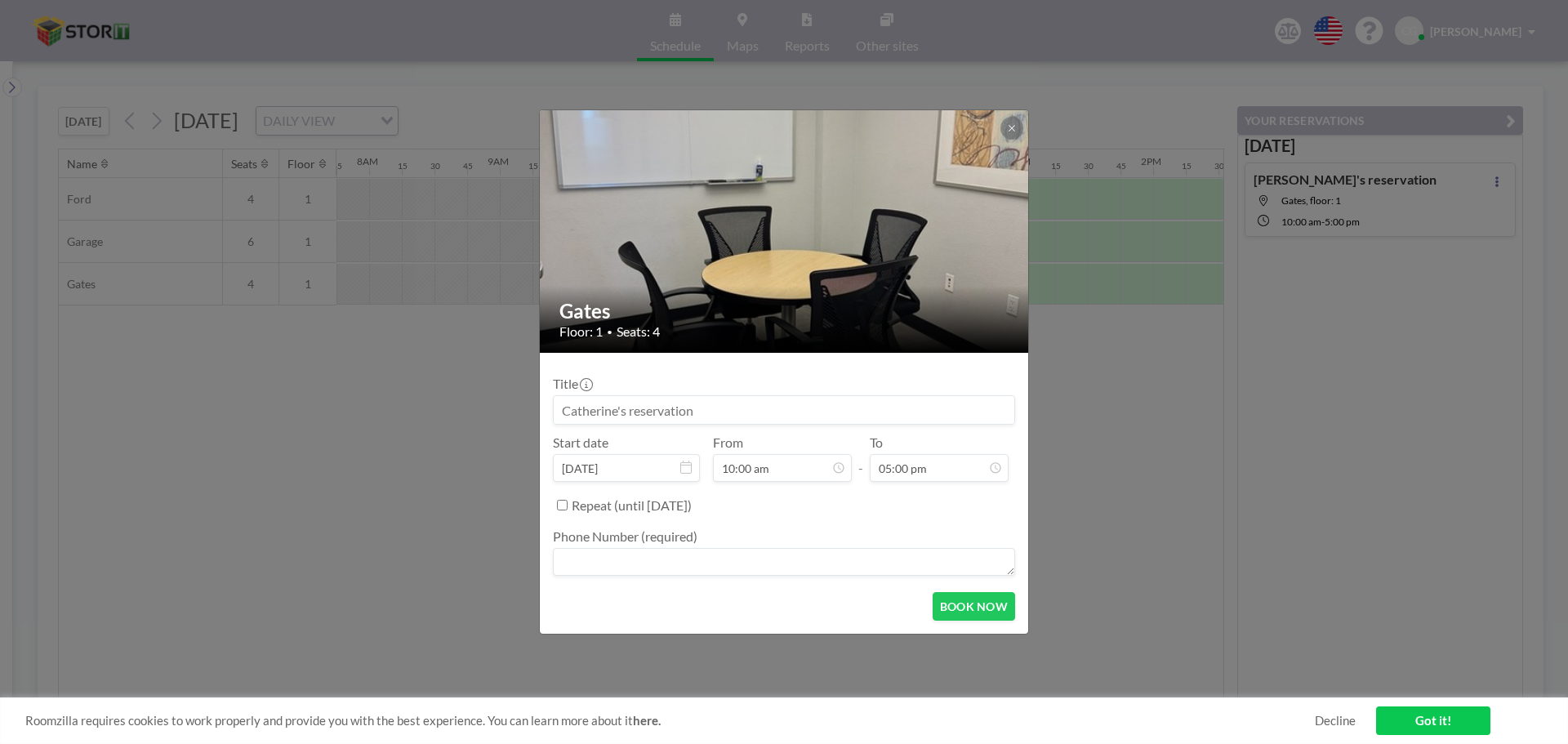
click at [724, 564] on textarea at bounding box center [784, 561] width 462 height 28
type textarea "5593247000"
drag, startPoint x: 1001, startPoint y: 616, endPoint x: 991, endPoint y: 615, distance: 10.0
click at [781, 616] on button "BOOK NOW" at bounding box center [974, 606] width 83 height 29
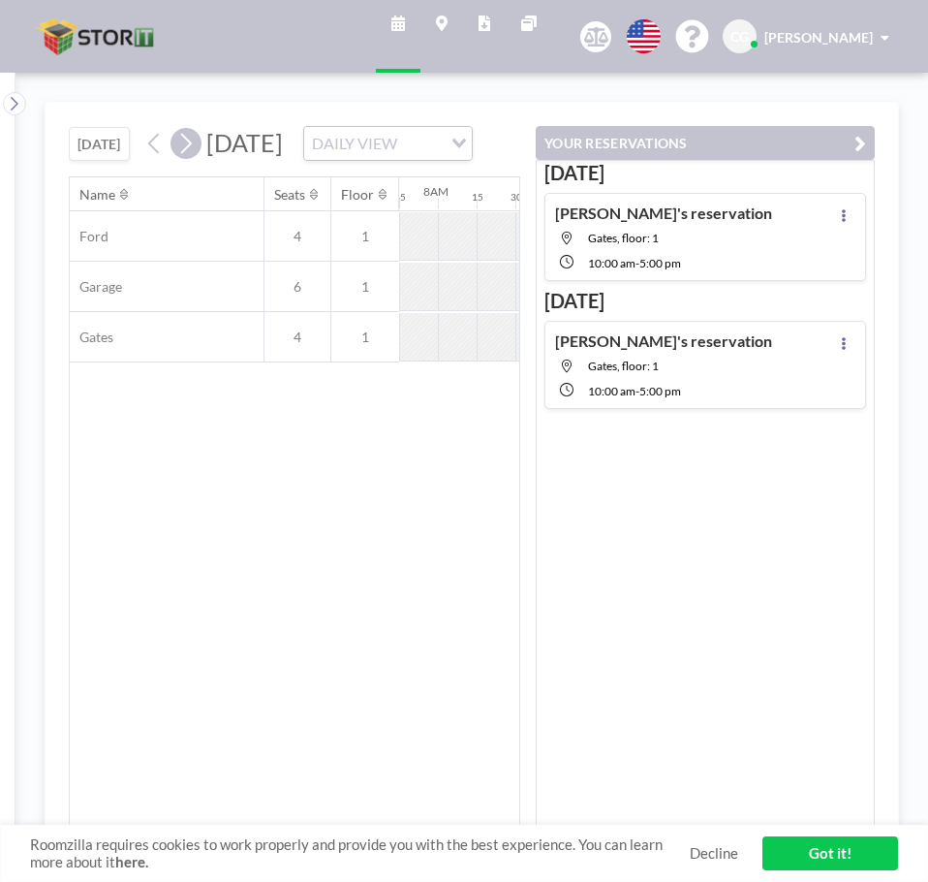
click at [188, 158] on icon at bounding box center [185, 143] width 18 height 29
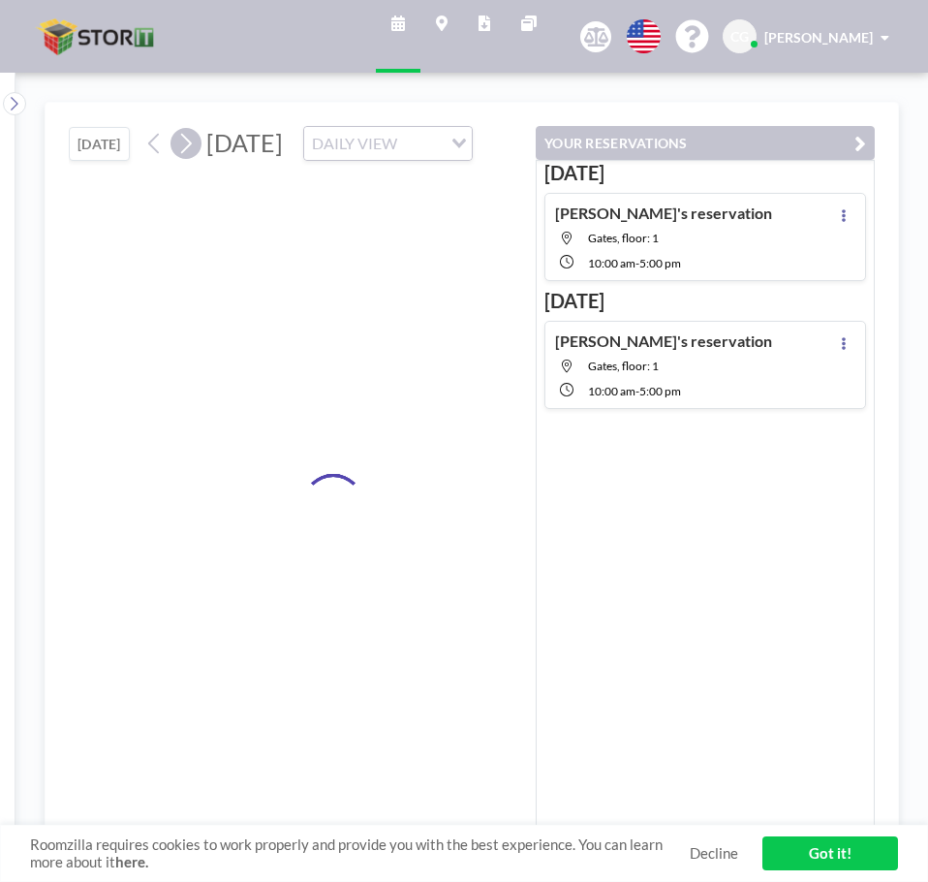
click at [188, 158] on icon at bounding box center [185, 143] width 18 height 29
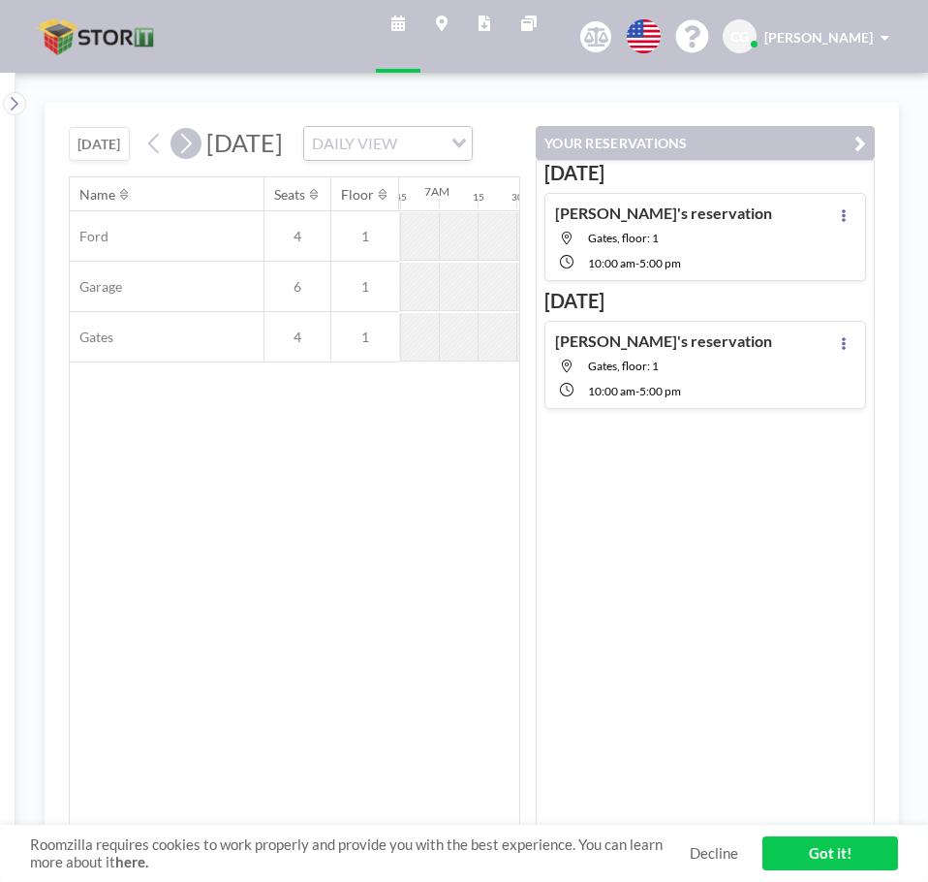
click at [188, 158] on icon at bounding box center [185, 143] width 18 height 29
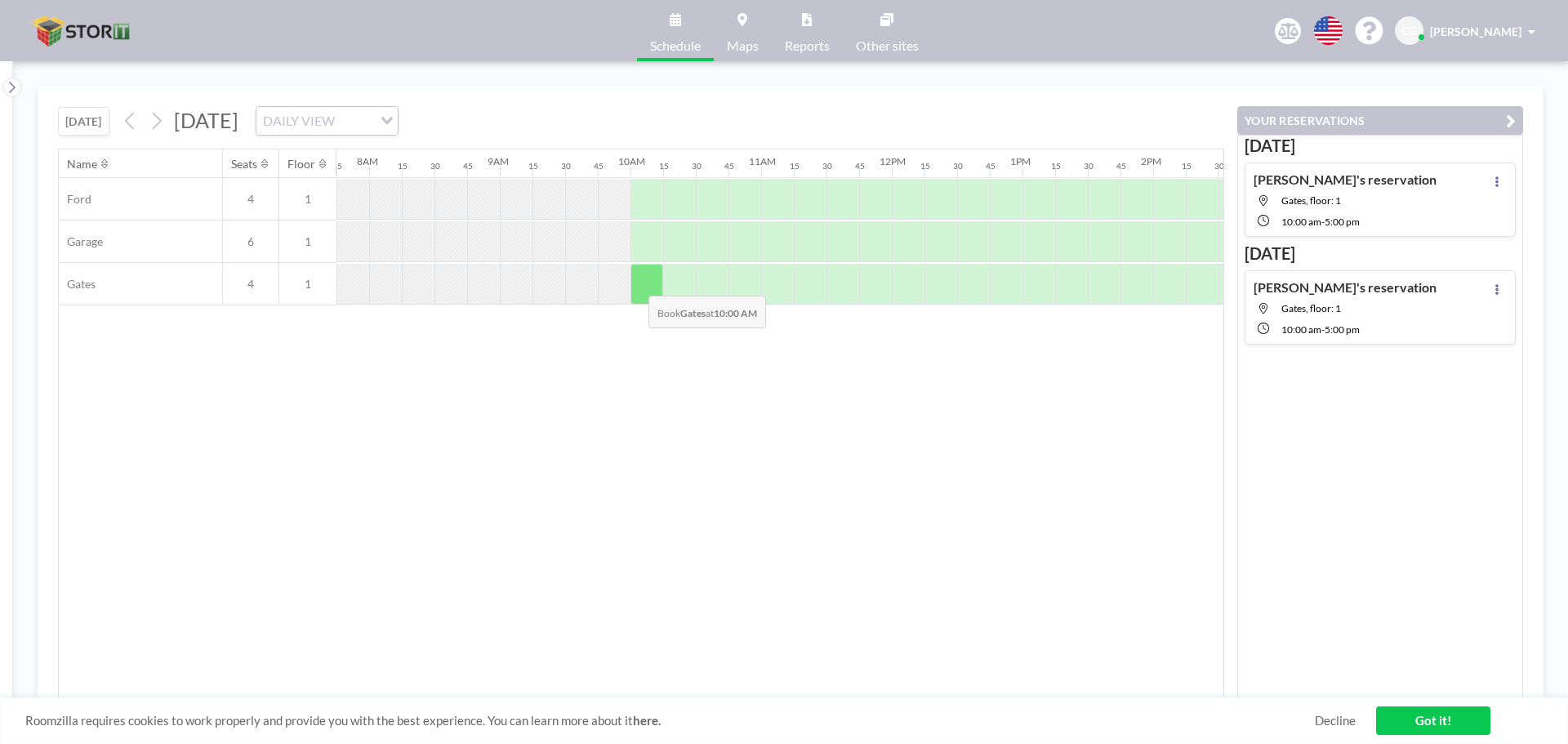
click at [636, 283] on div at bounding box center [647, 284] width 33 height 40
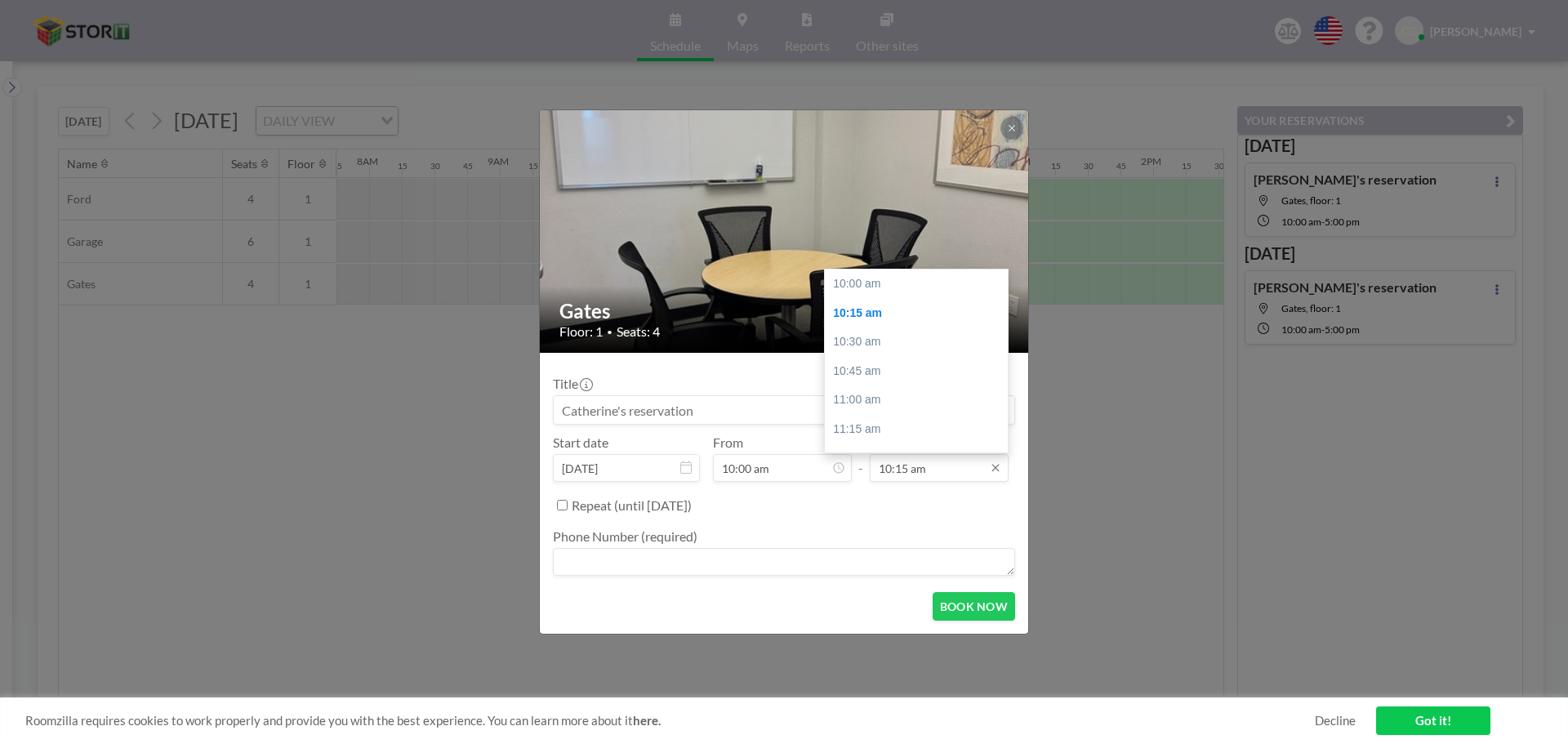
scroll to position [29, 0]
click at [781, 474] on input "10:15 am" at bounding box center [939, 468] width 139 height 28
drag, startPoint x: 1002, startPoint y: 301, endPoint x: 996, endPoint y: 437, distance: 136.1
click at [781, 437] on div "10:00 am 10:15 am 10:30 am 10:45 am 11:00 am 11:15 am 11:30 am 11:45 am 12:00 p…" at bounding box center [916, 361] width 183 height 183
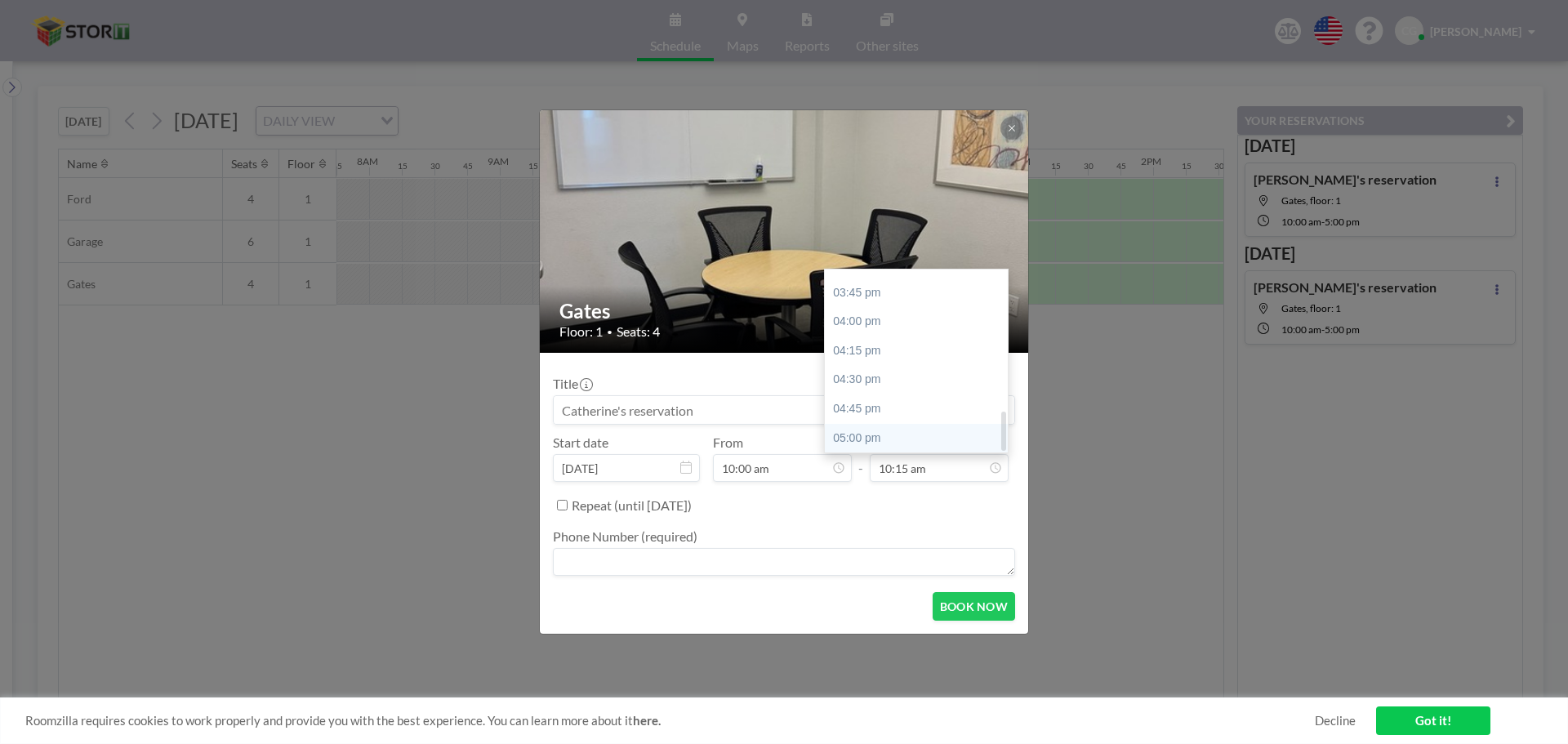
click at [781, 439] on div "05:00 pm" at bounding box center [920, 438] width 191 height 29
type input "05:00 pm"
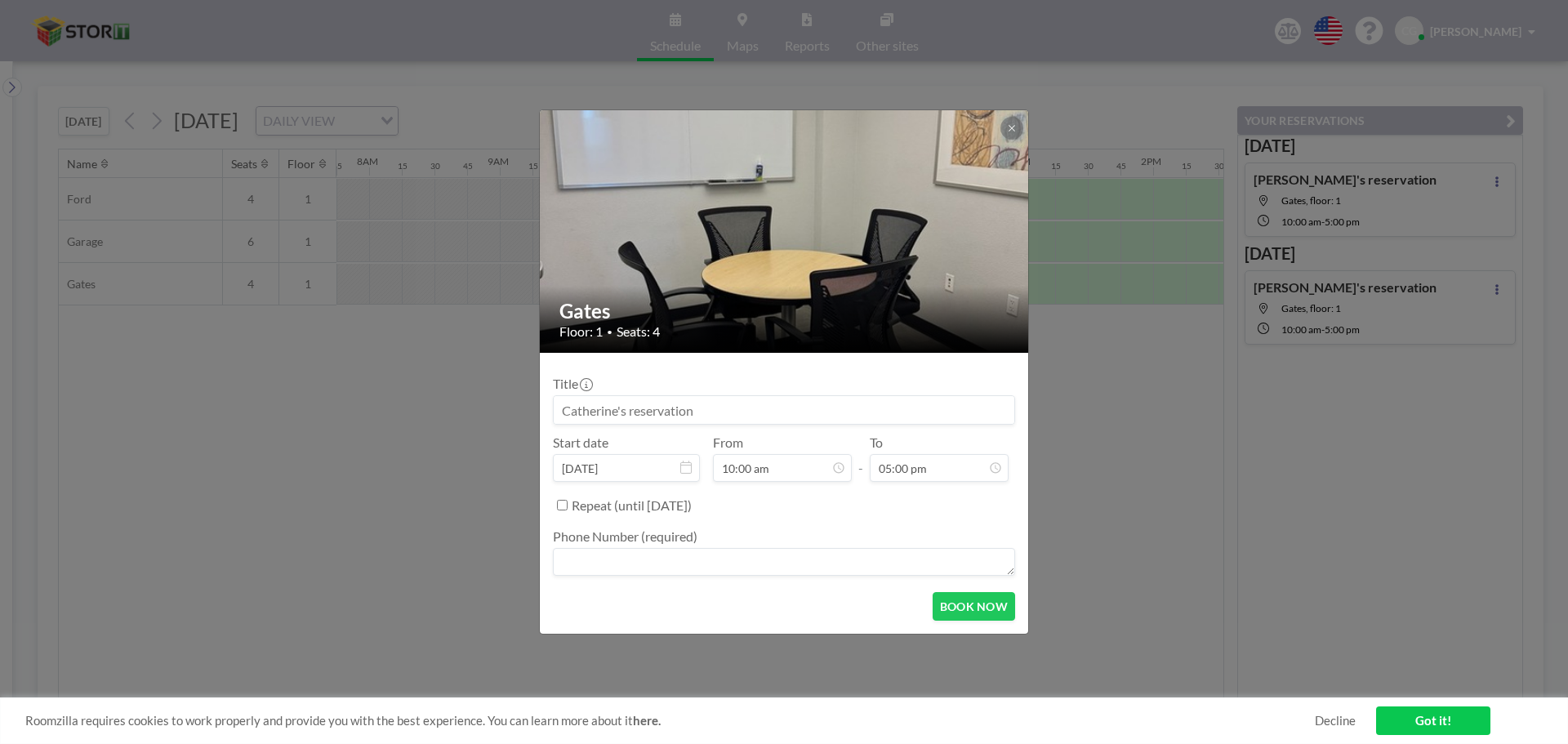
click at [642, 559] on textarea at bounding box center [784, 561] width 462 height 28
type textarea "5593247000"
click at [781, 606] on button "BOOK NOW" at bounding box center [974, 606] width 83 height 29
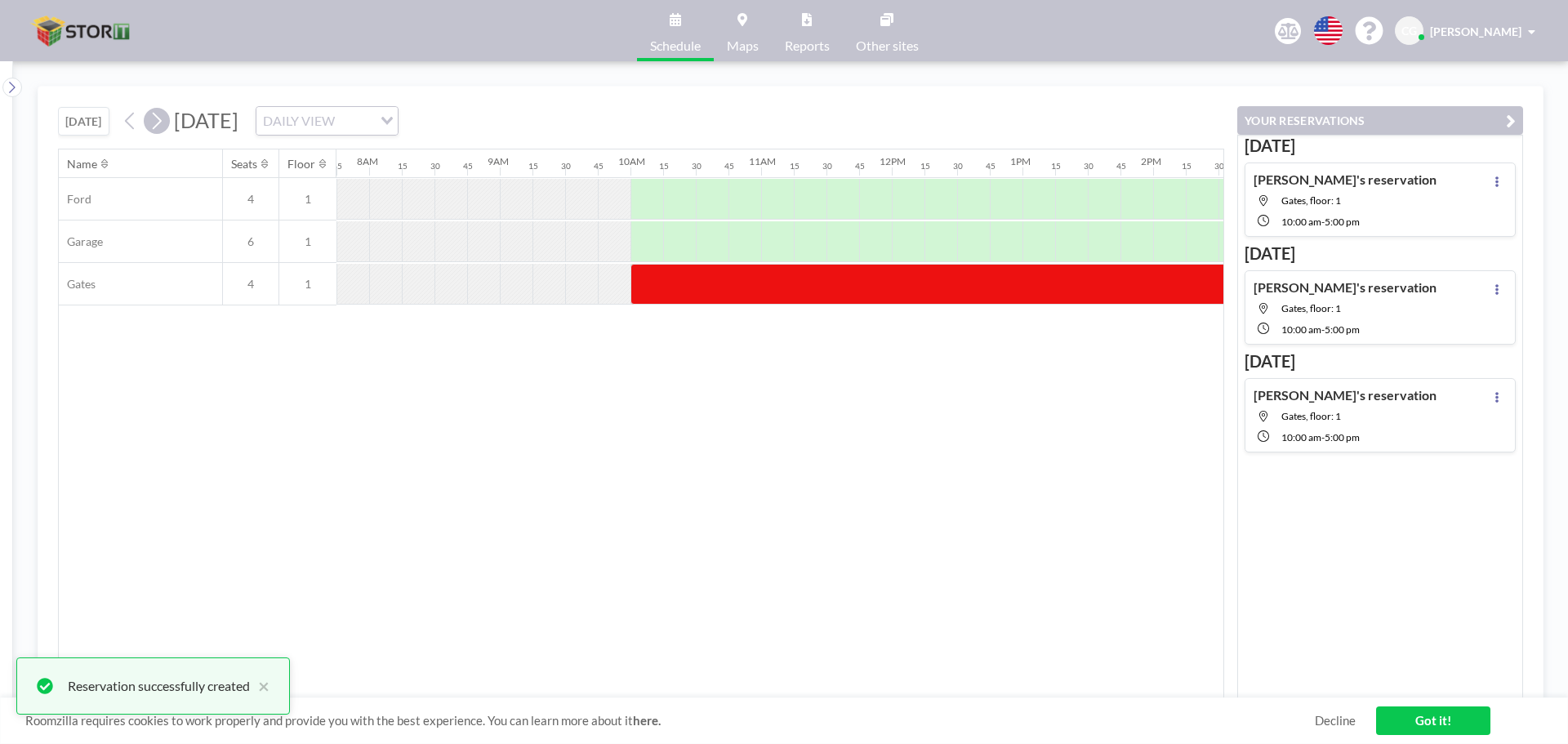
click at [162, 118] on icon at bounding box center [157, 121] width 9 height 17
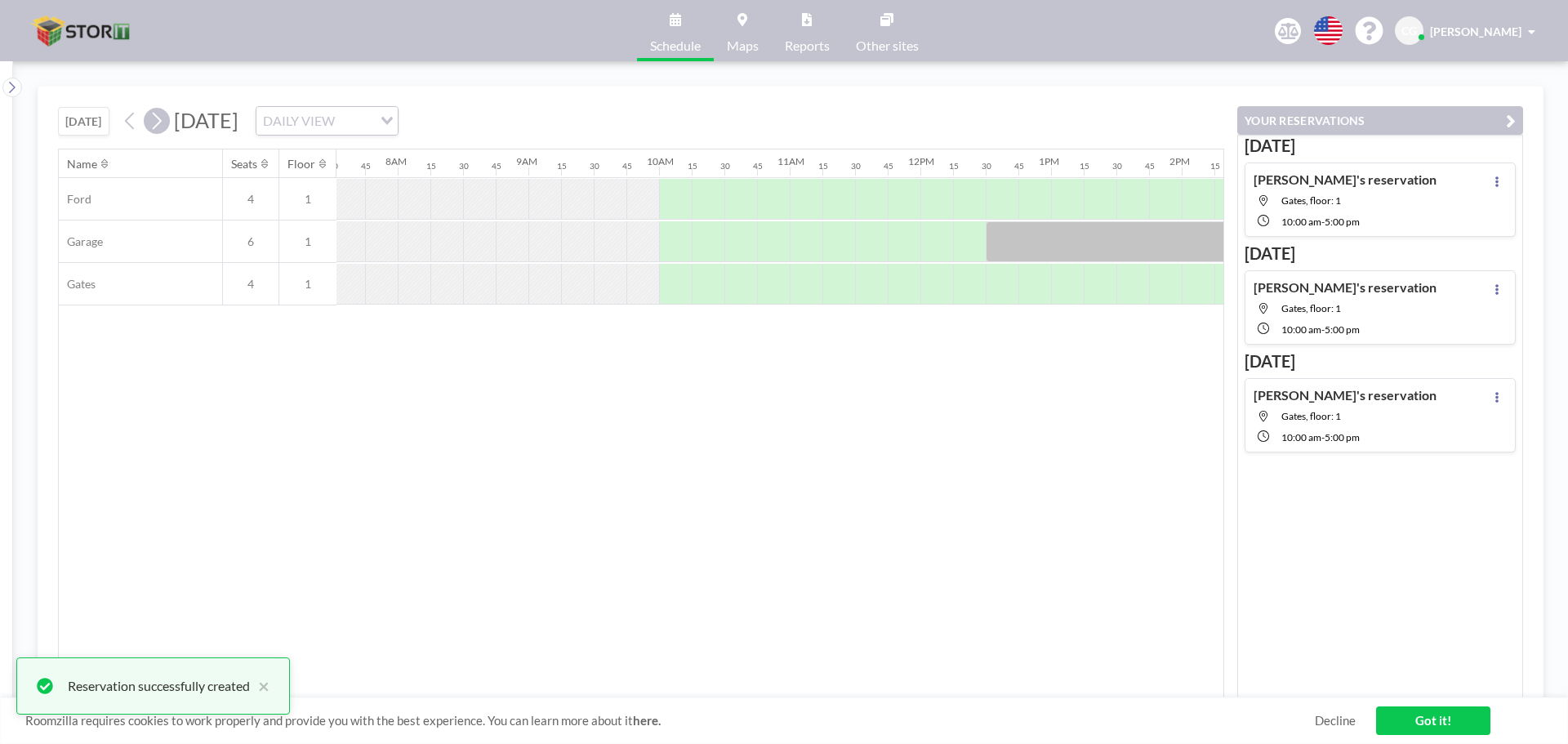
scroll to position [0, 1012]
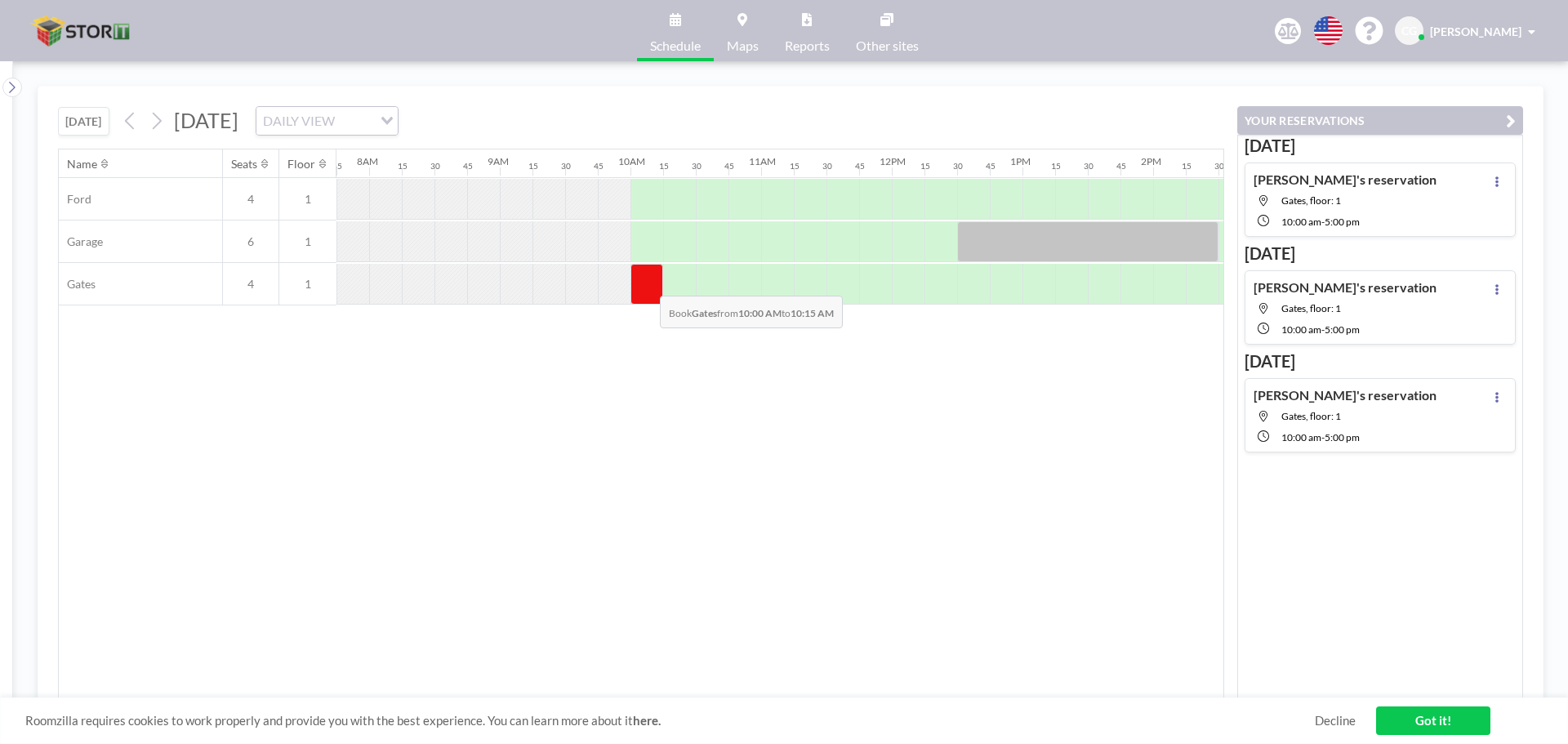
click at [647, 283] on div at bounding box center [647, 284] width 33 height 40
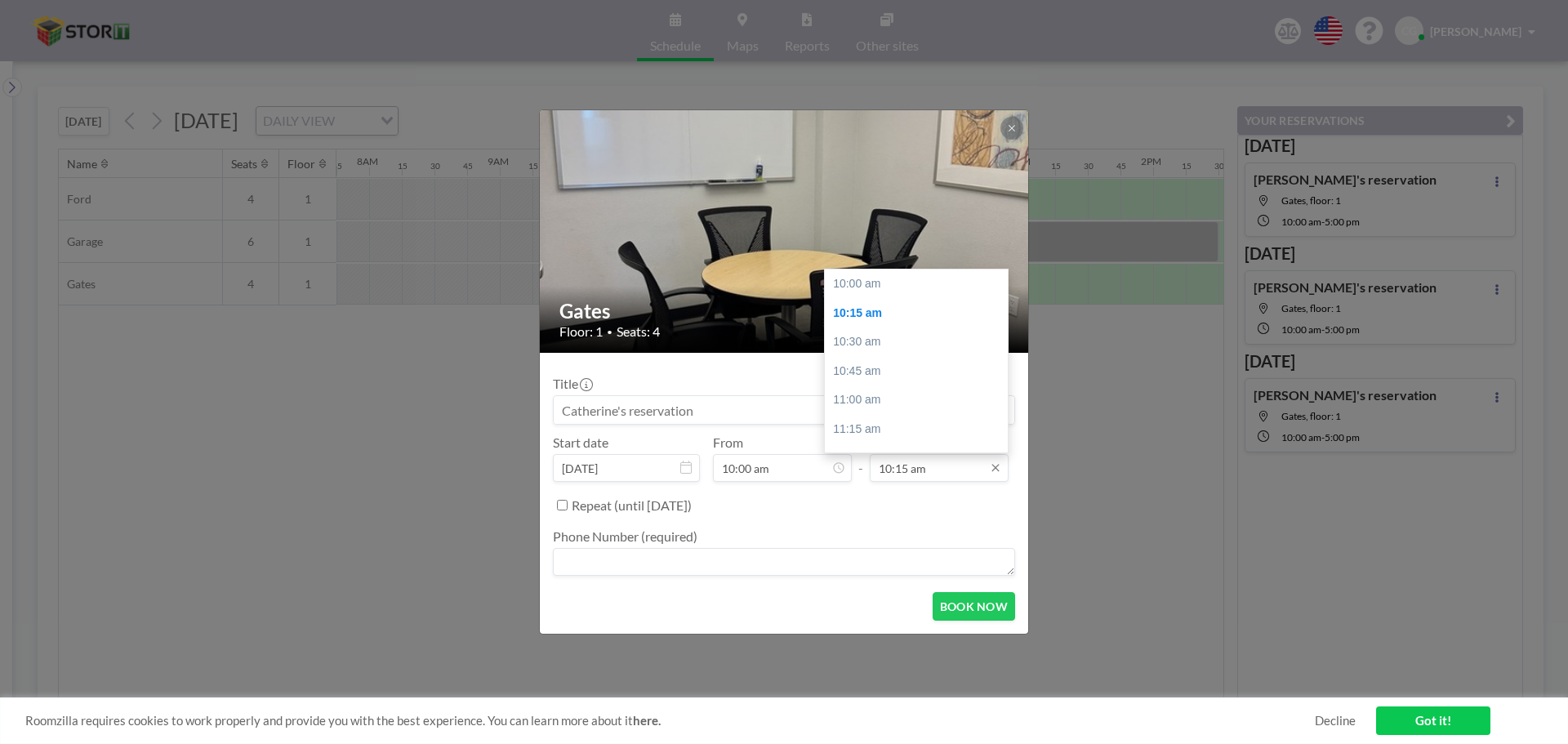
scroll to position [29, 0]
click at [781, 473] on input "10:15 am" at bounding box center [939, 468] width 139 height 28
drag, startPoint x: 1003, startPoint y: 308, endPoint x: 993, endPoint y: 444, distance: 136.4
click at [781, 444] on div "10:00 am 10:15 am 10:30 am 10:45 am 11:00 am 11:15 am 11:30 am 11:45 am 12:00 p…" at bounding box center [916, 361] width 183 height 183
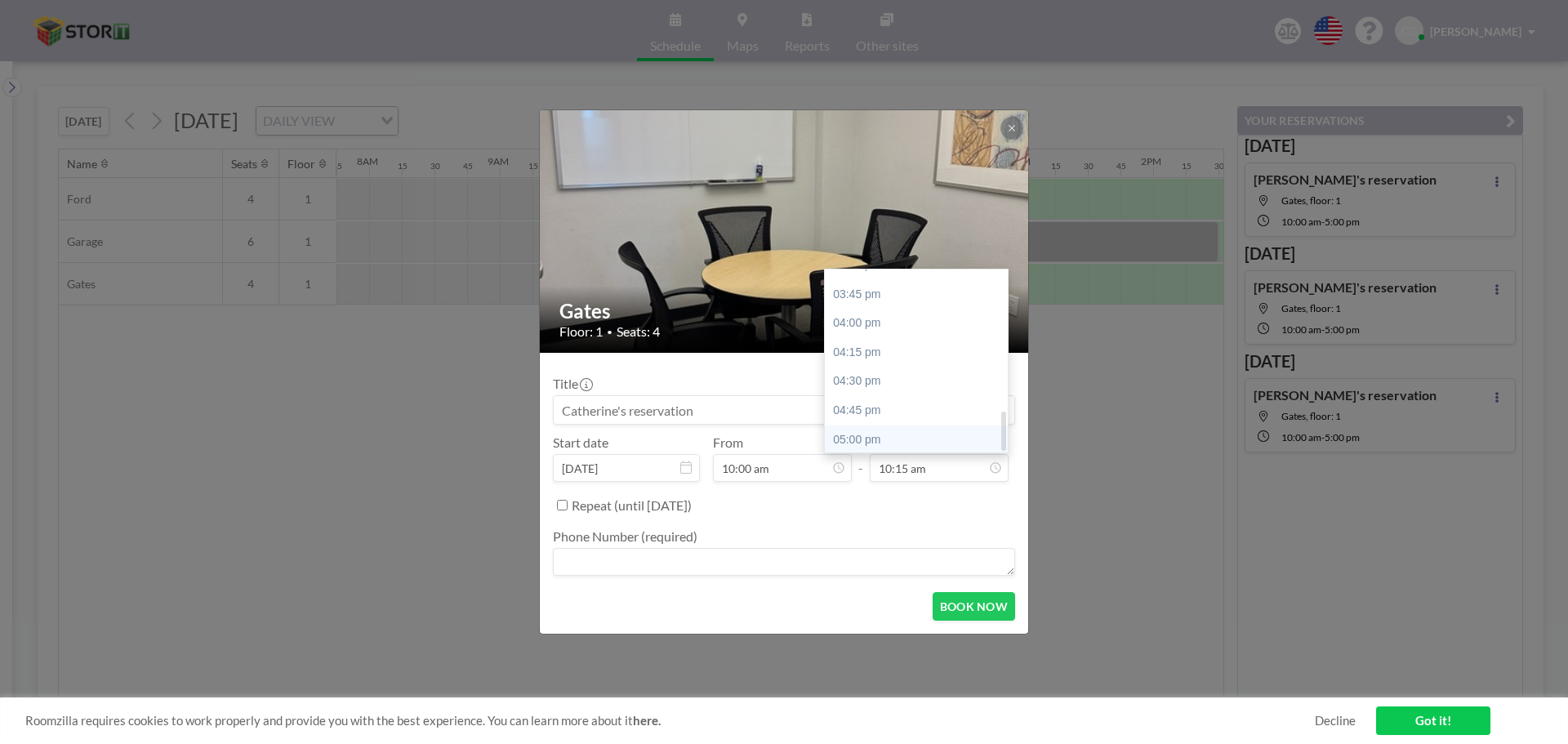
click at [781, 432] on div "05:00 pm" at bounding box center [920, 440] width 191 height 29
type input "05:00 pm"
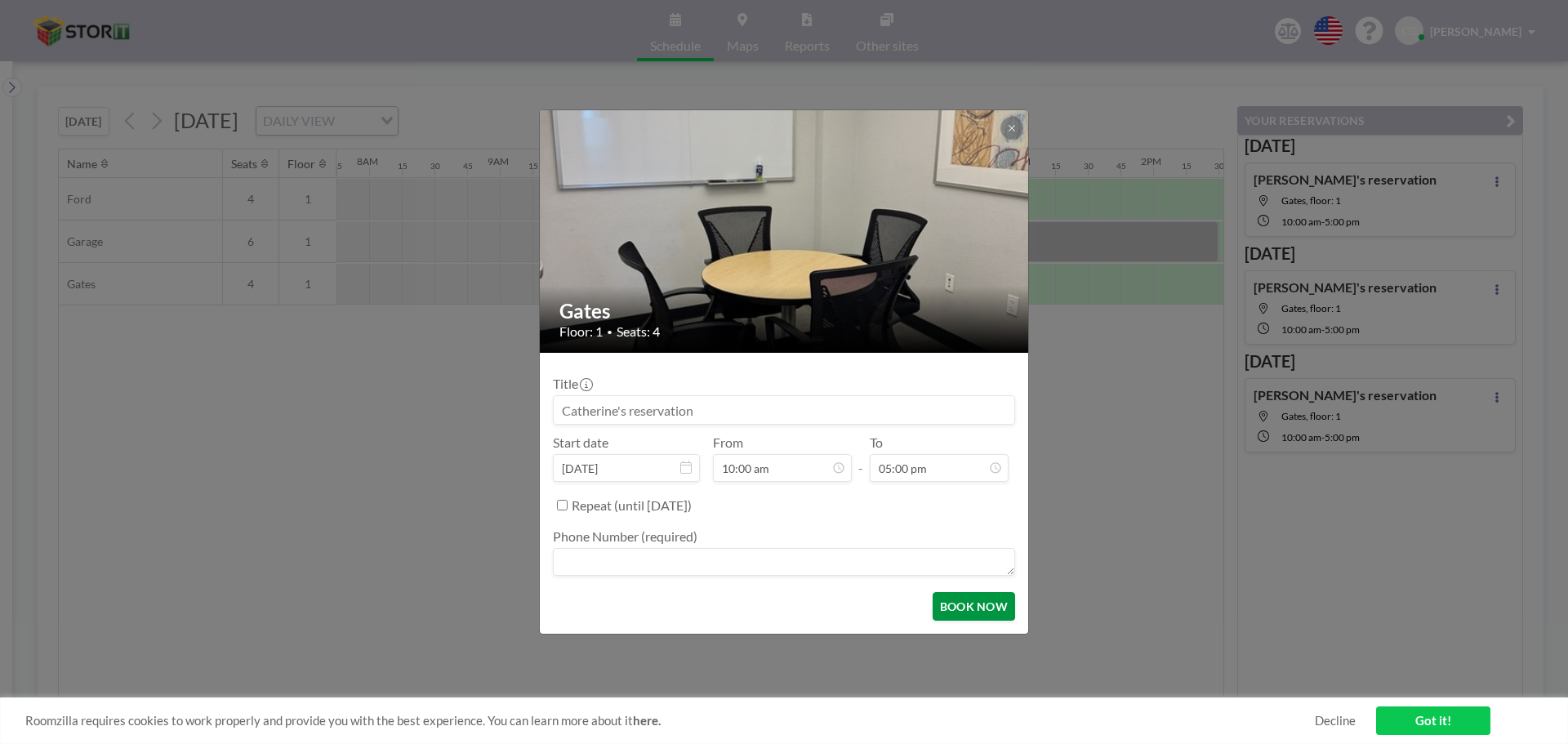
click at [781, 606] on button "BOOK NOW" at bounding box center [974, 606] width 83 height 29
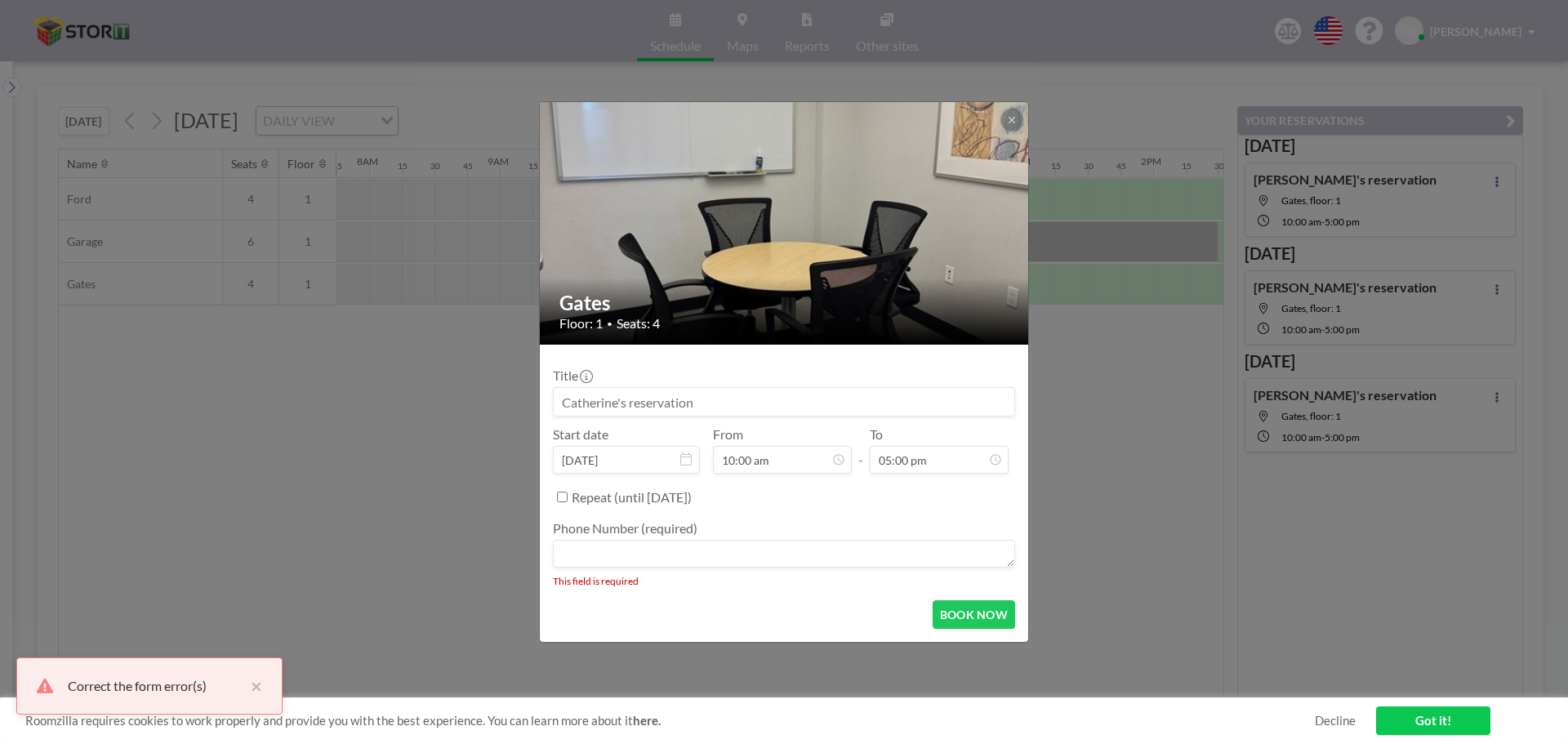
click at [755, 565] on textarea at bounding box center [784, 553] width 462 height 28
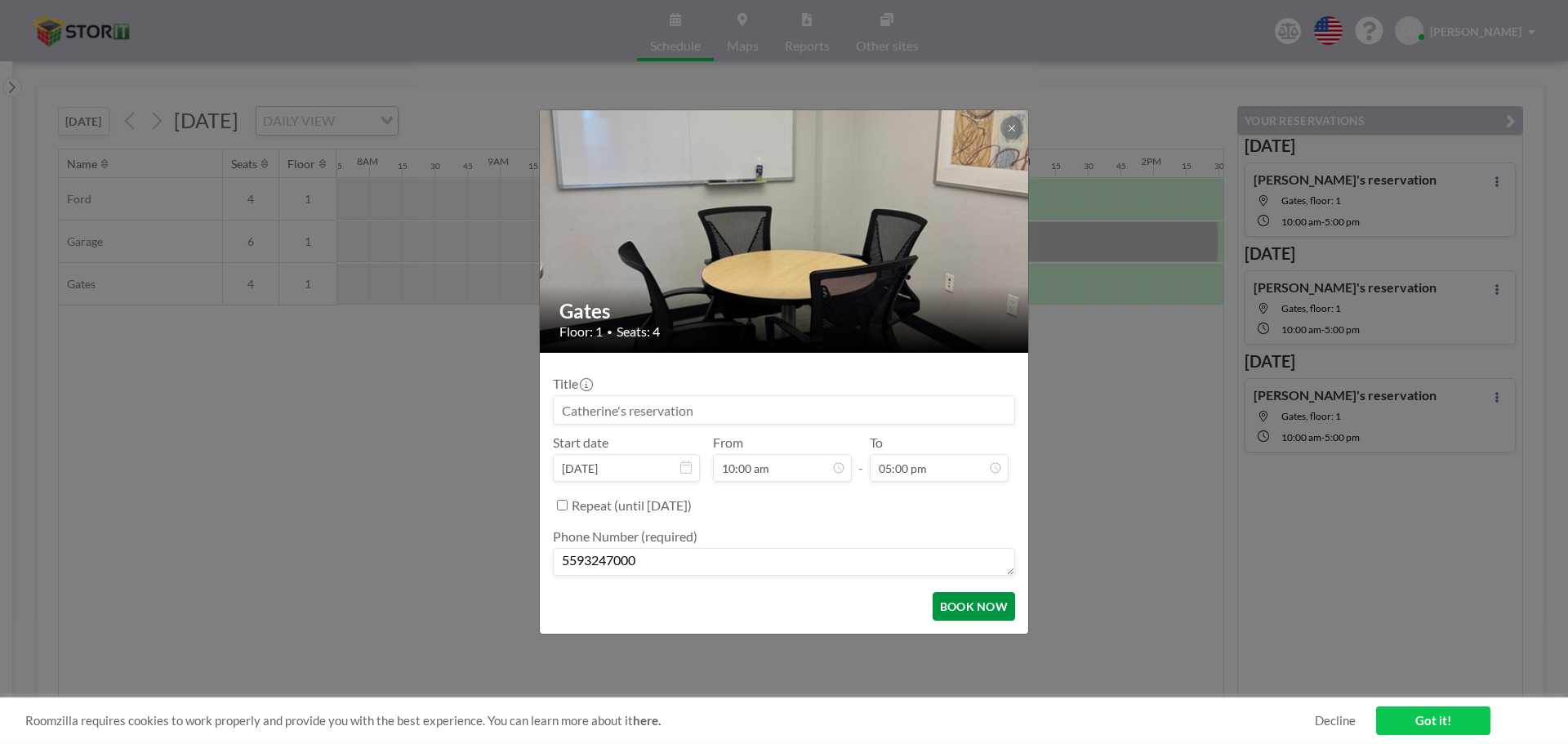
type textarea "5593247000"
click at [781, 608] on button "BOOK NOW" at bounding box center [974, 606] width 83 height 29
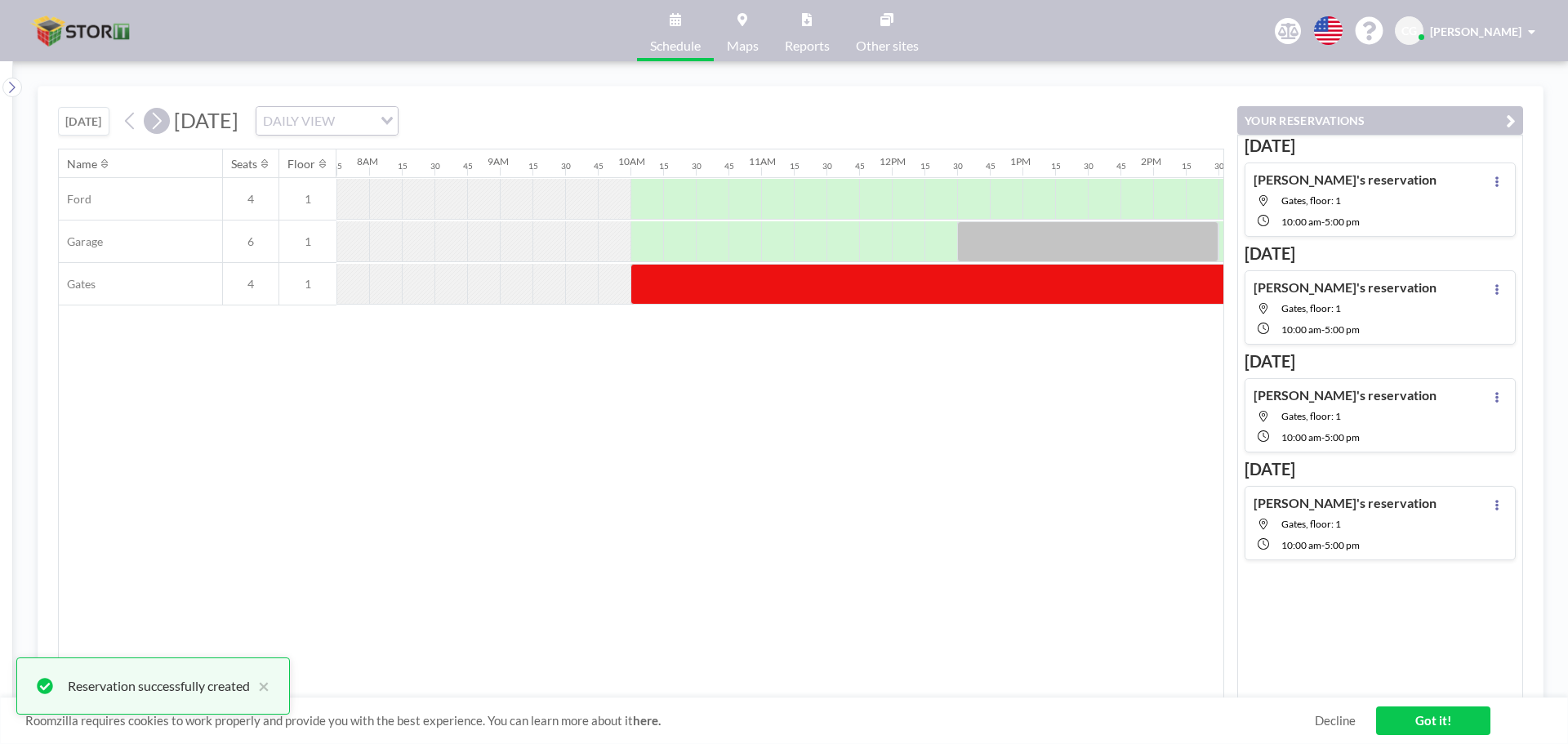
click at [157, 123] on icon at bounding box center [156, 120] width 15 height 24
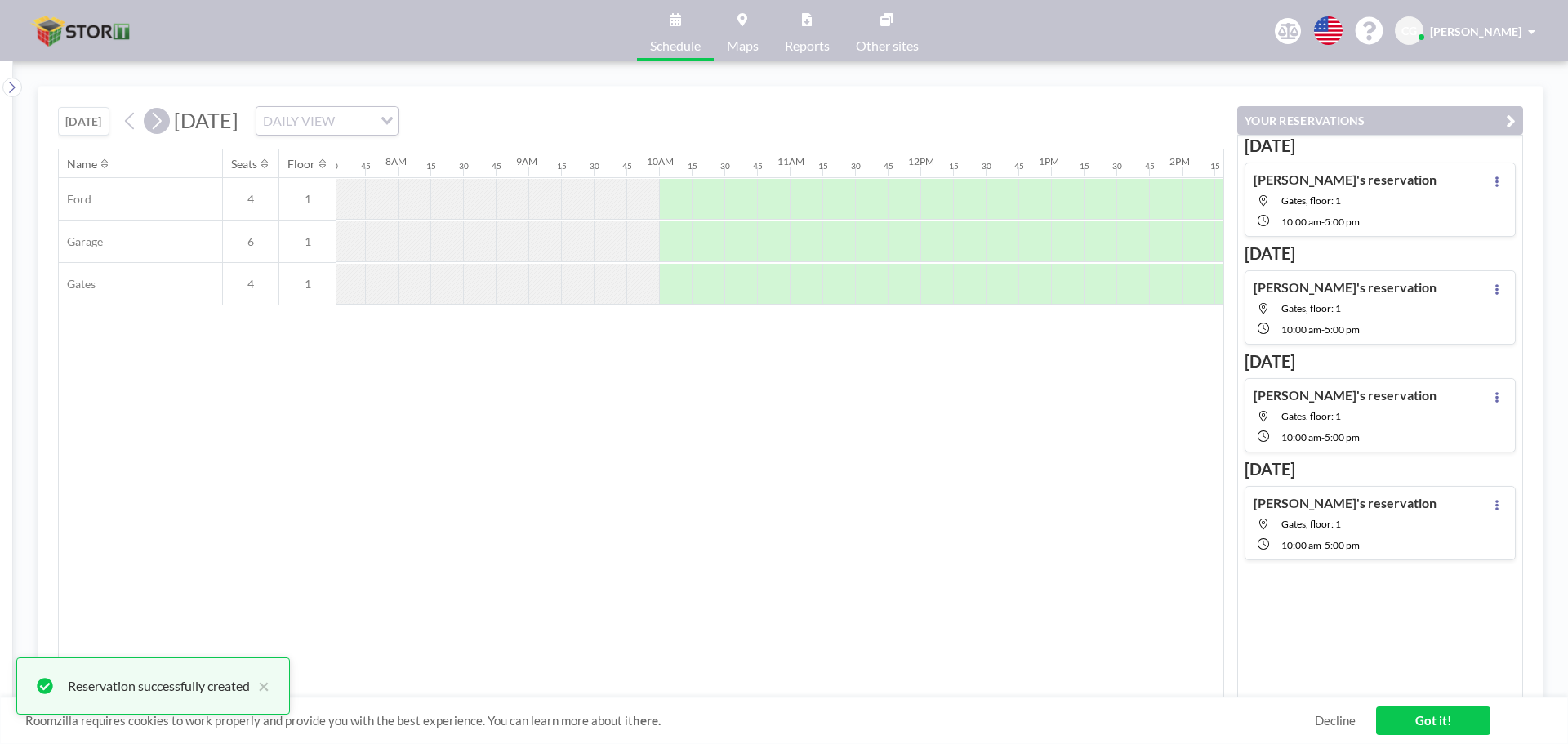
scroll to position [0, 1012]
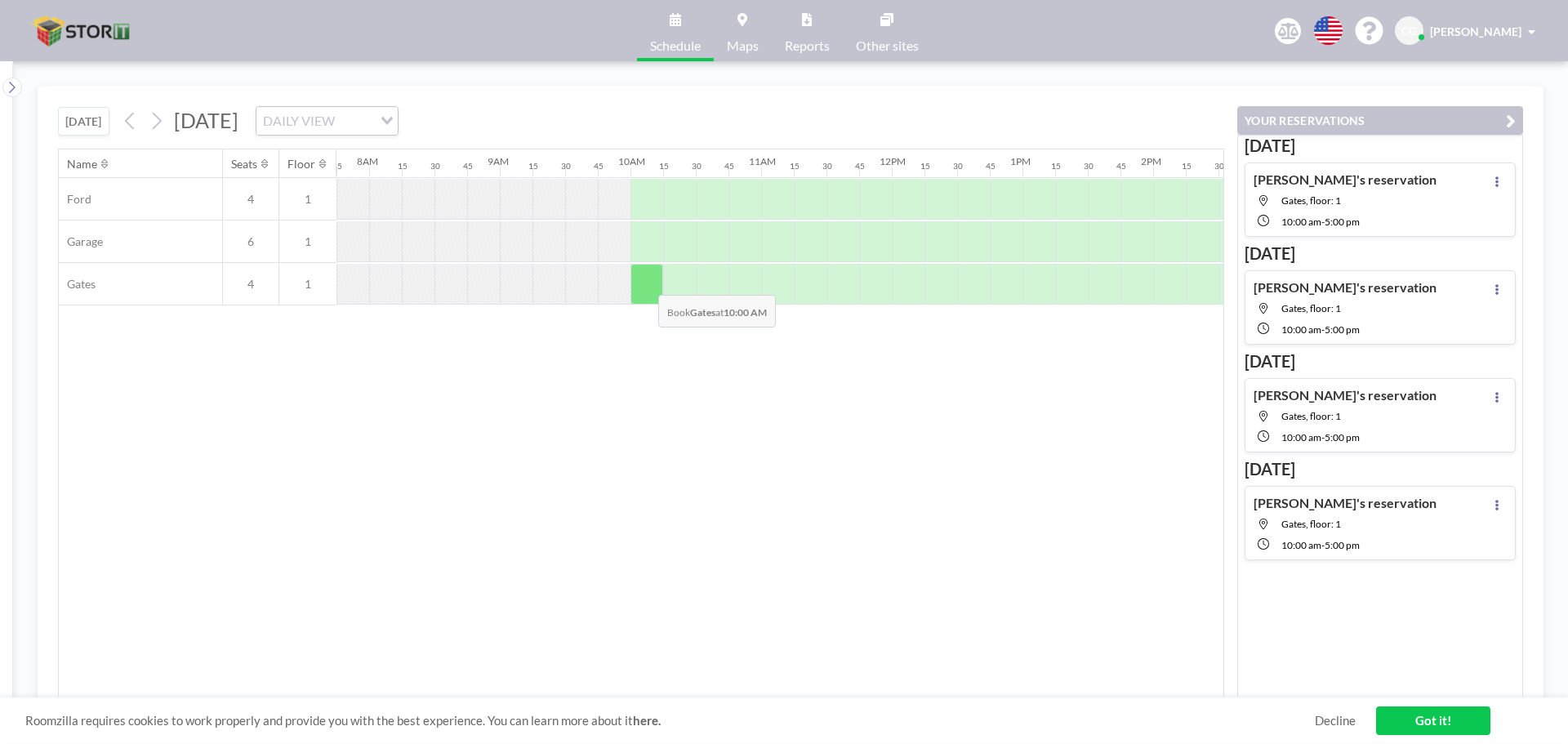
click at [645, 282] on div at bounding box center [647, 284] width 33 height 40
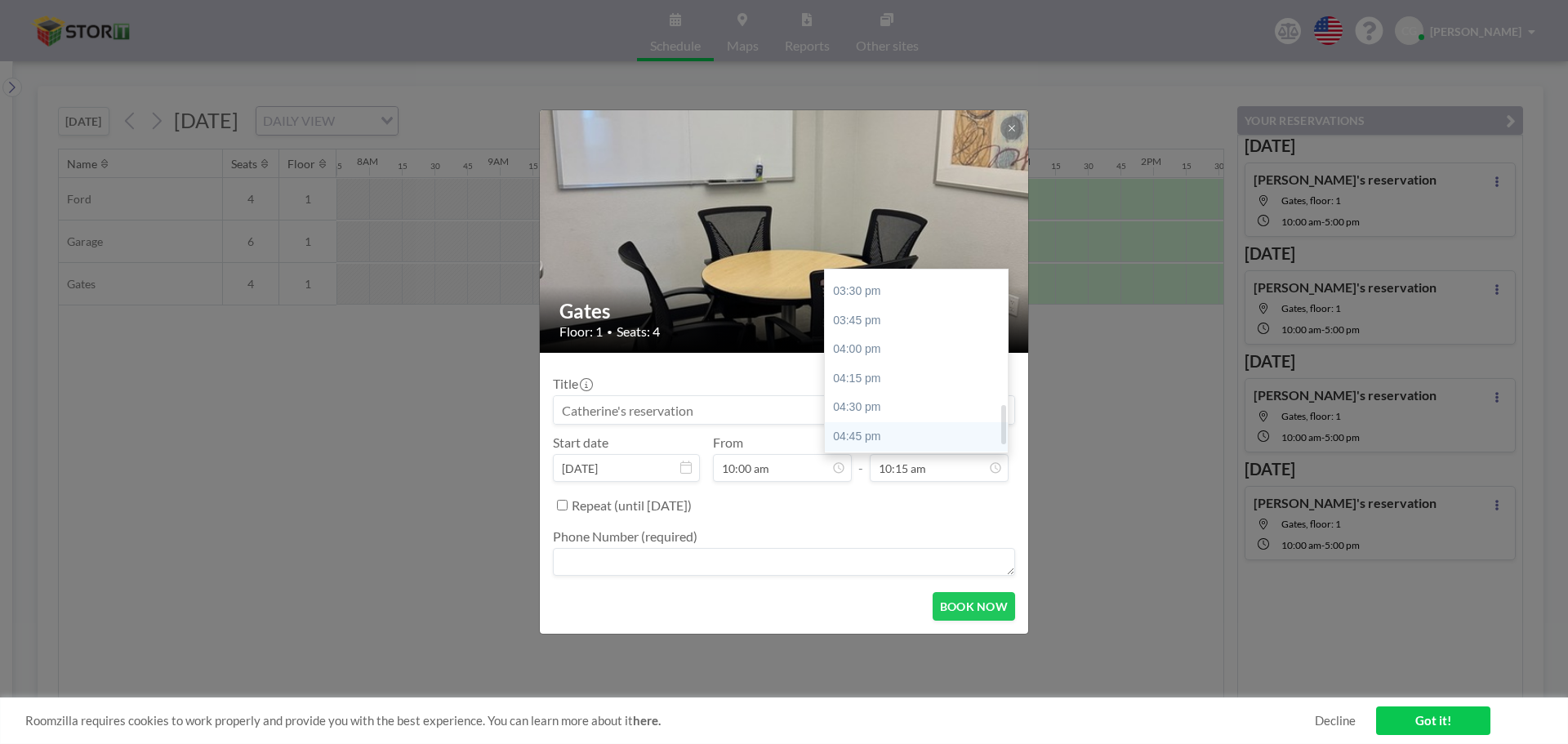
scroll to position [643, 0]
drag, startPoint x: 1005, startPoint y: 301, endPoint x: 996, endPoint y: 434, distance: 133.3
click at [781, 434] on div "10:00 am 10:15 am 10:30 am 10:45 am 11:00 am 11:15 am 11:30 am 11:45 am 12:00 p…" at bounding box center [916, 361] width 183 height 183
click at [781, 432] on div at bounding box center [1004, 428] width 5 height 40
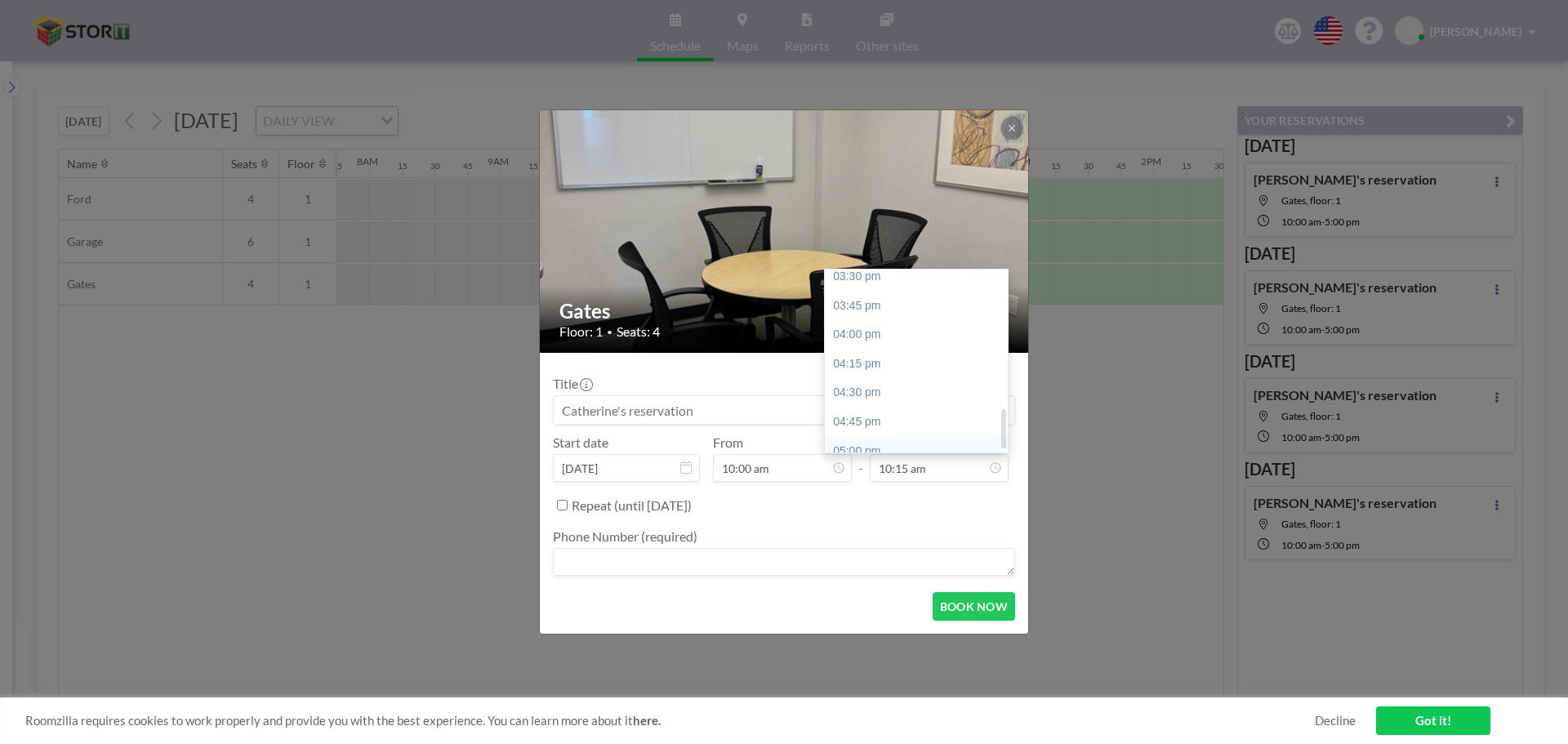
click at [781, 443] on div "05:00 pm" at bounding box center [920, 451] width 191 height 29
type input "05:00 pm"
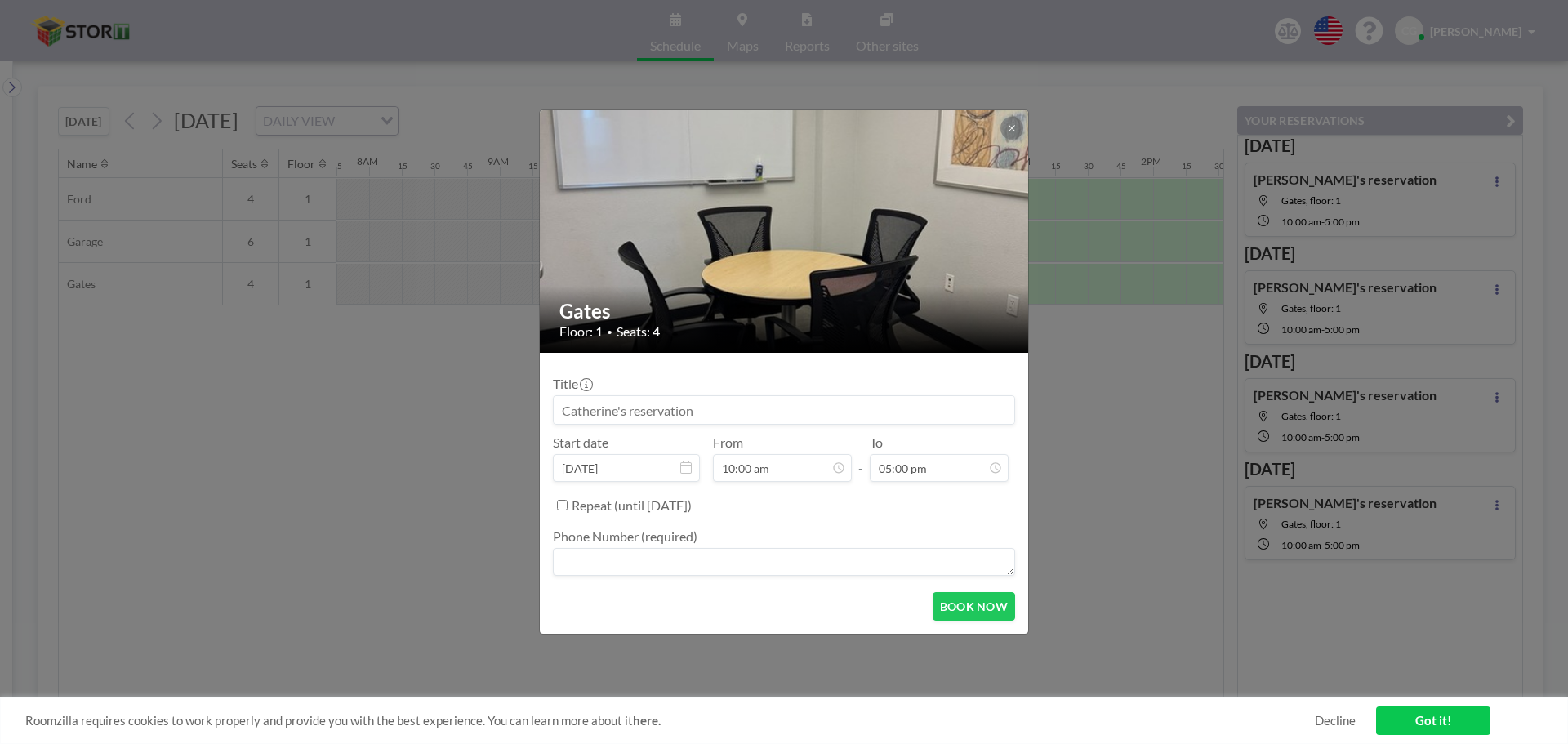
click at [728, 559] on textarea at bounding box center [784, 561] width 462 height 28
type textarea "5593247000"
click at [781, 609] on button "BOOK NOW" at bounding box center [974, 606] width 83 height 29
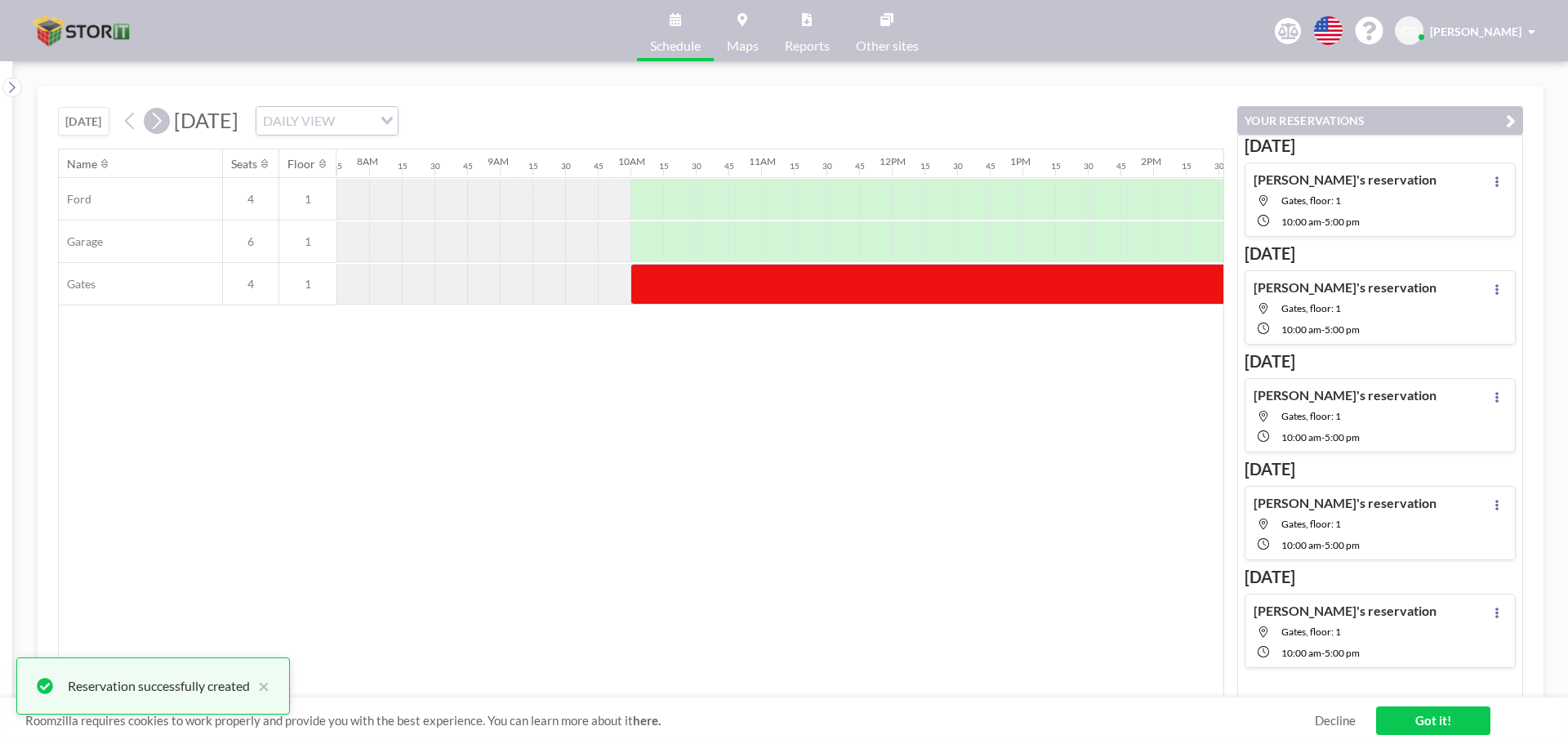
click at [164, 120] on icon at bounding box center [156, 120] width 15 height 24
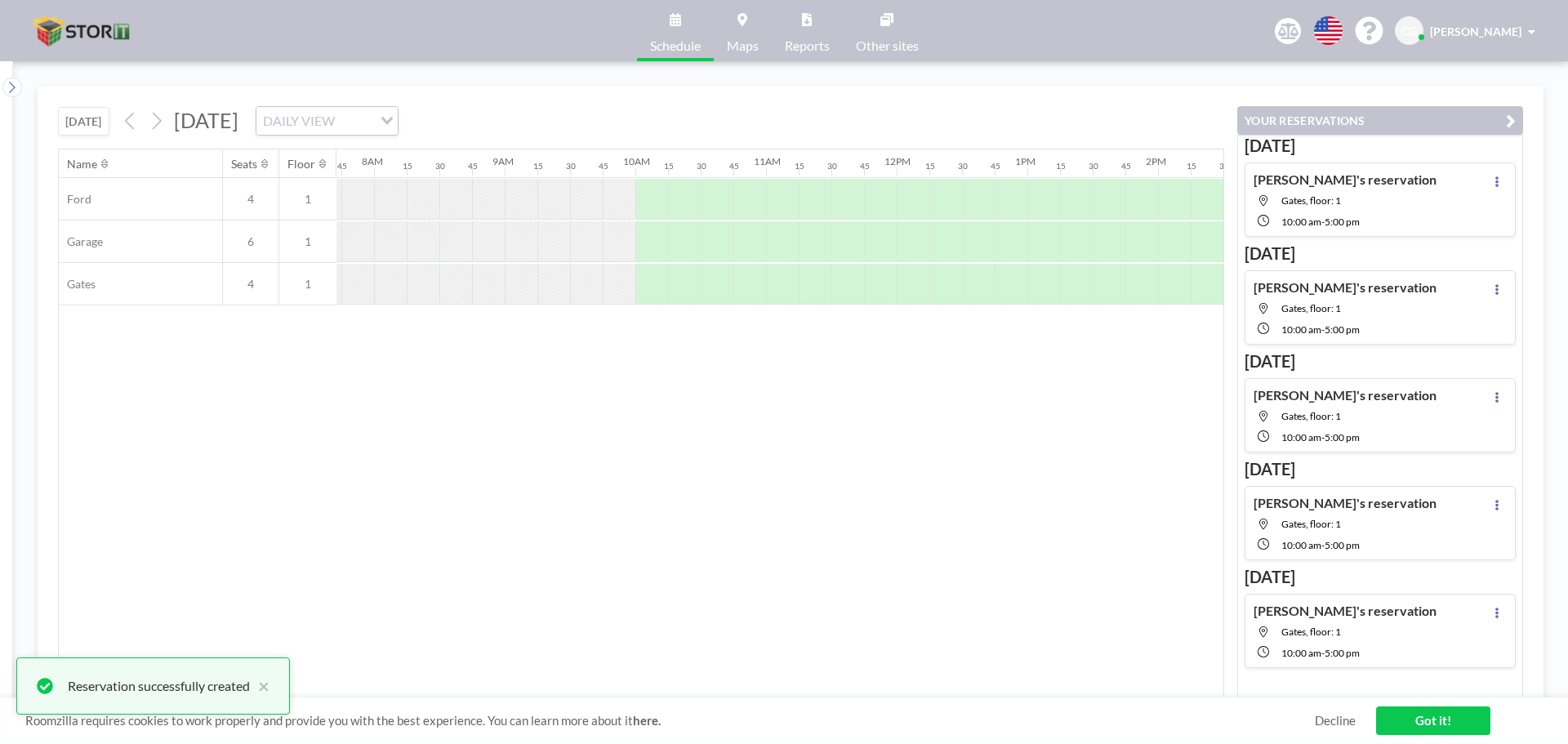
scroll to position [0, 1012]
click at [643, 276] on div at bounding box center [647, 284] width 33 height 40
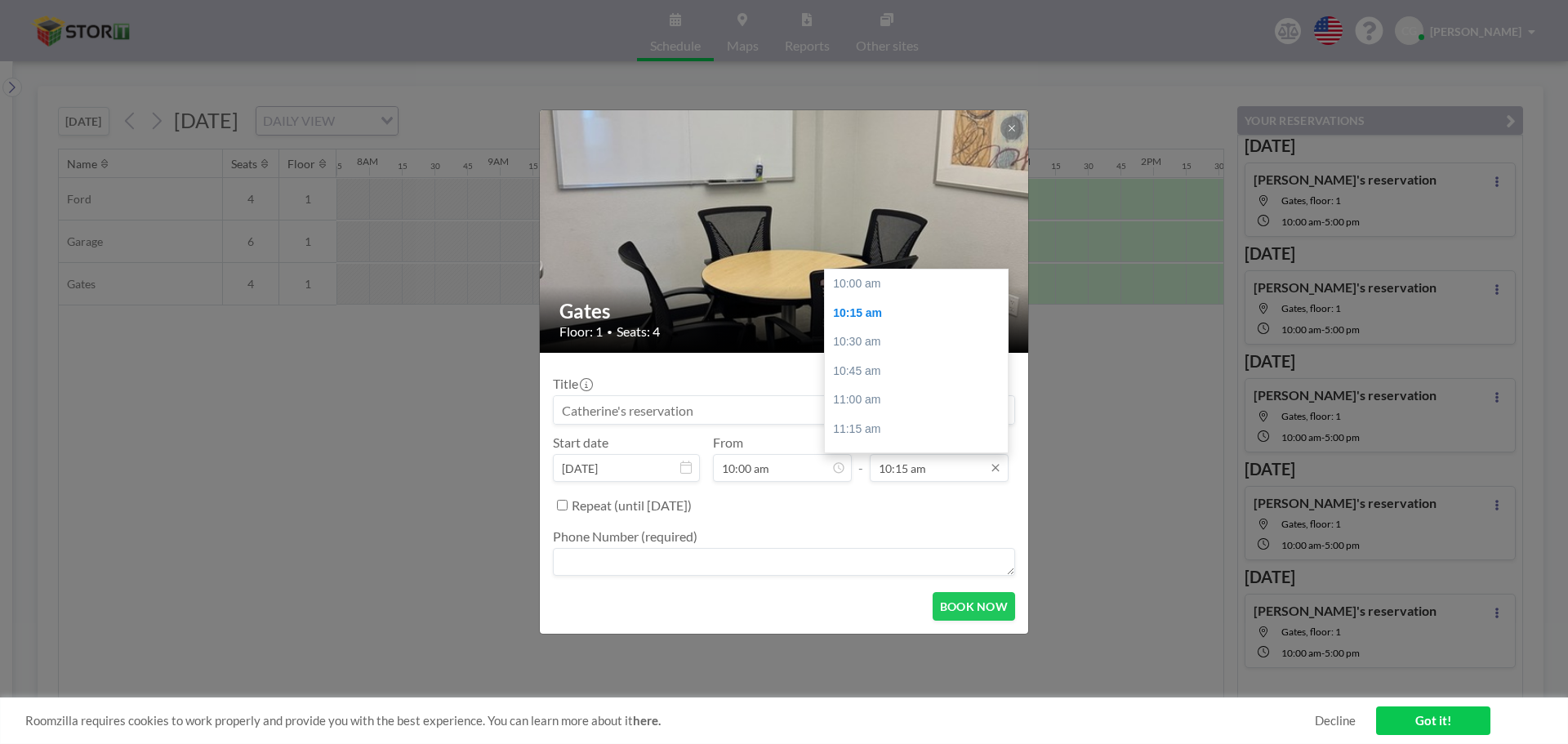
scroll to position [29, 0]
click at [781, 469] on input "10:15 am" at bounding box center [939, 468] width 139 height 28
drag, startPoint x: 1002, startPoint y: 304, endPoint x: 1005, endPoint y: 447, distance: 143.0
click at [781, 447] on div at bounding box center [1004, 431] width 5 height 40
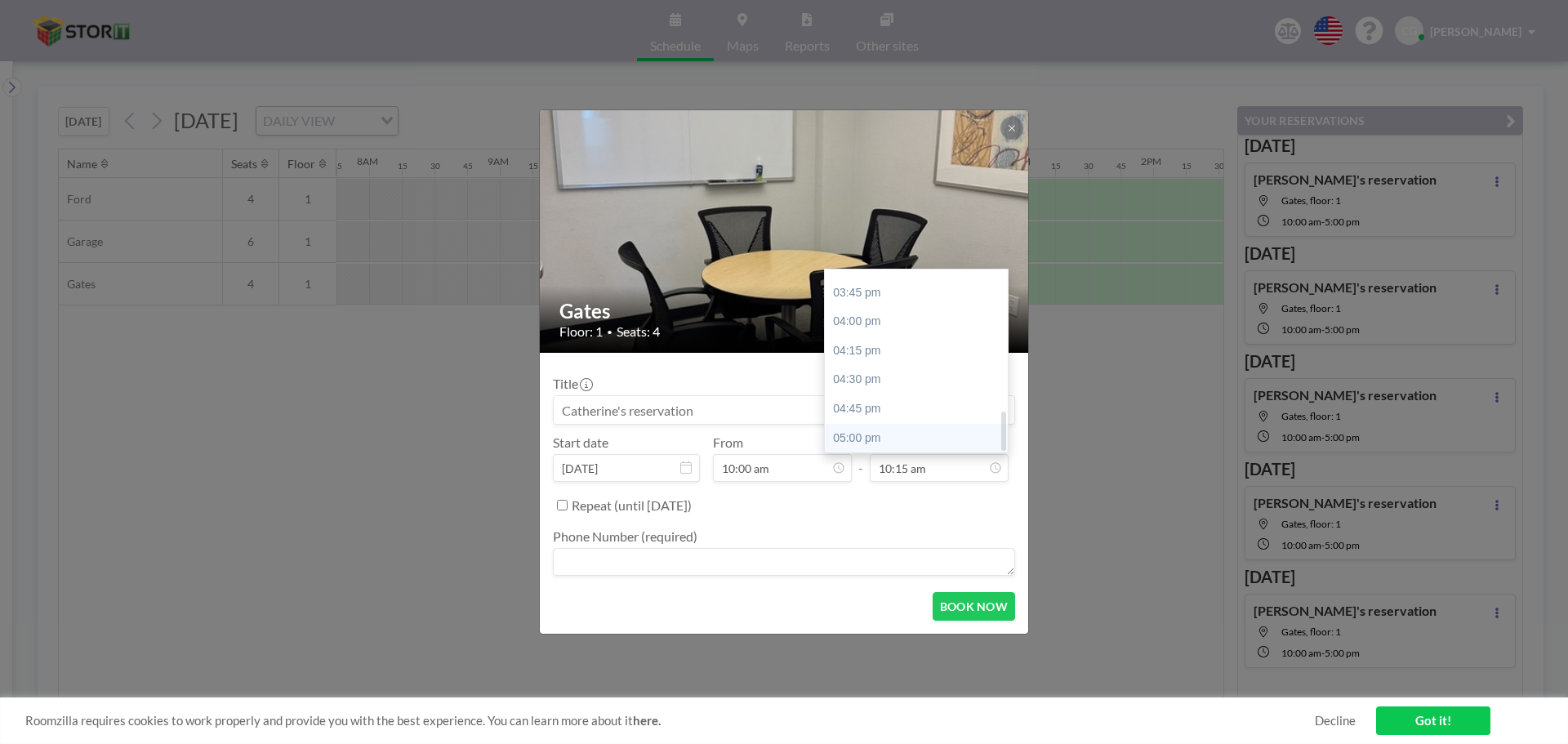
click at [781, 436] on div "05:00 pm" at bounding box center [920, 438] width 191 height 29
type input "05:00 pm"
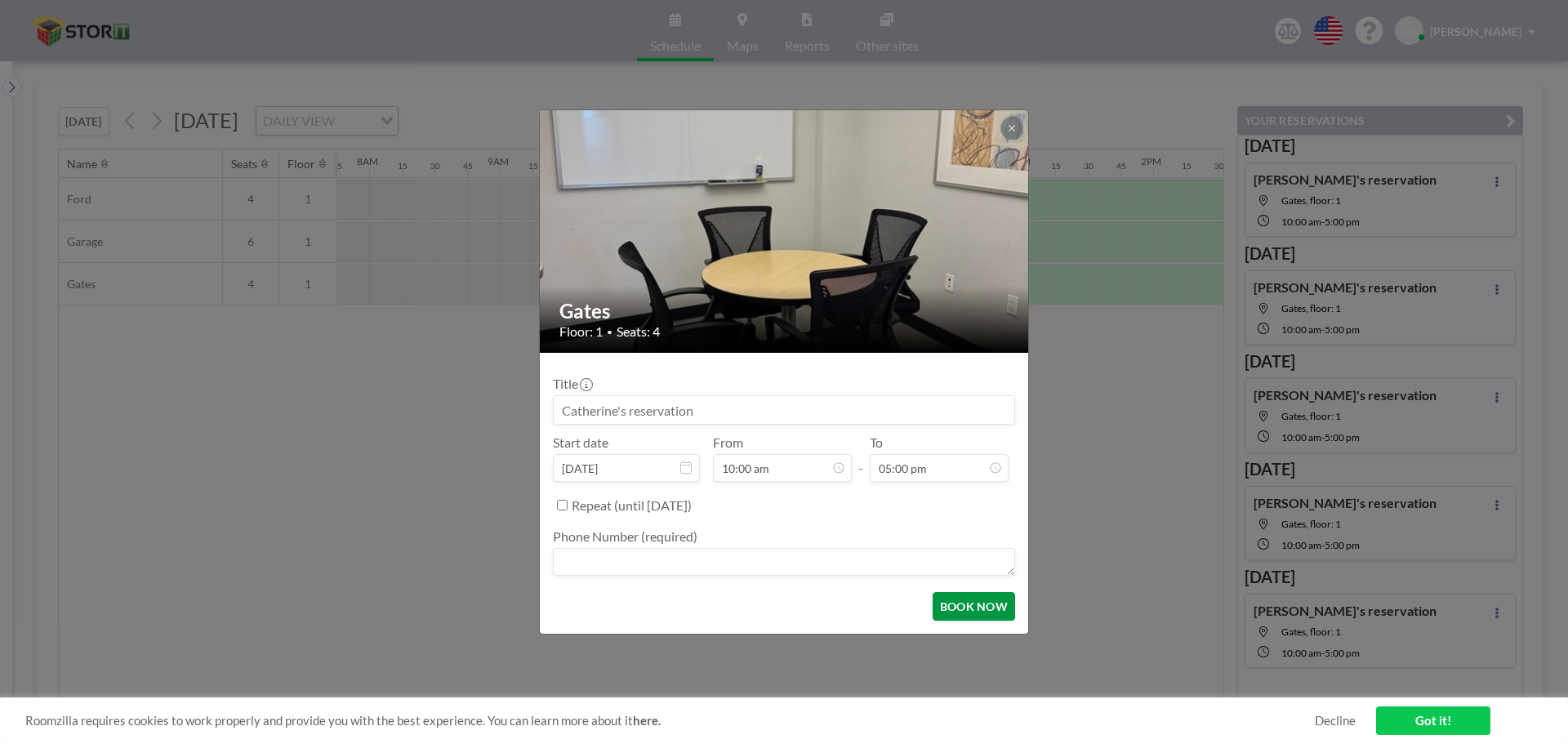
scroll to position [0, 0]
click at [781, 609] on button "BOOK NOW" at bounding box center [974, 606] width 83 height 29
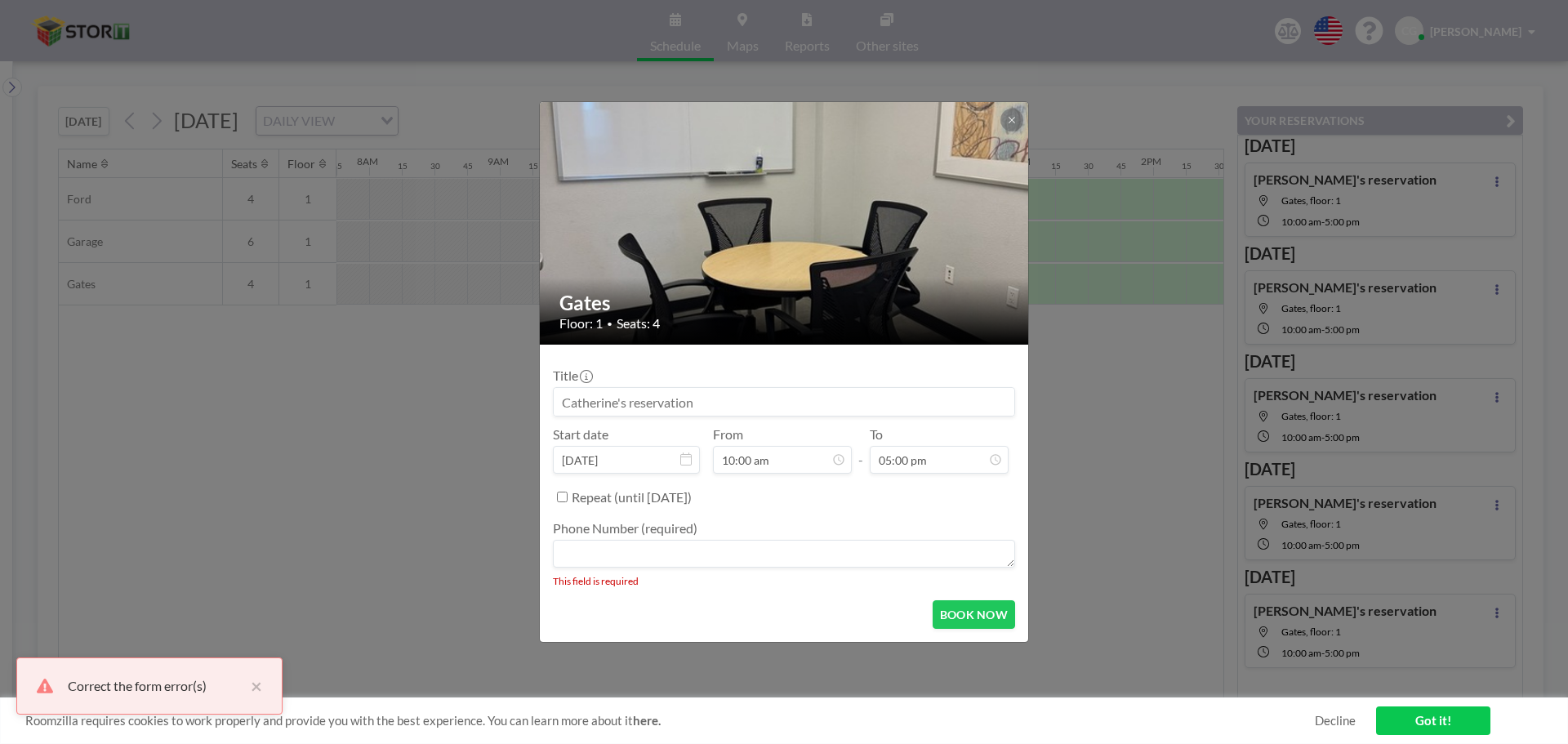
click at [781, 555] on textarea at bounding box center [784, 553] width 462 height 28
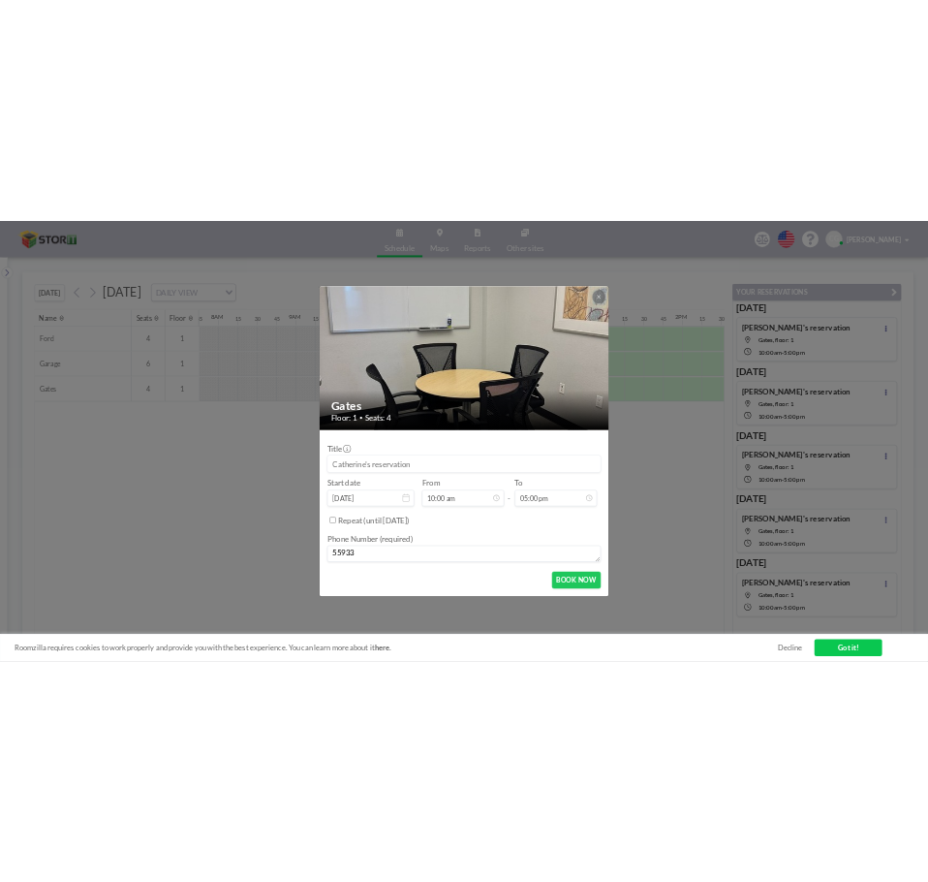
scroll to position [783, 0]
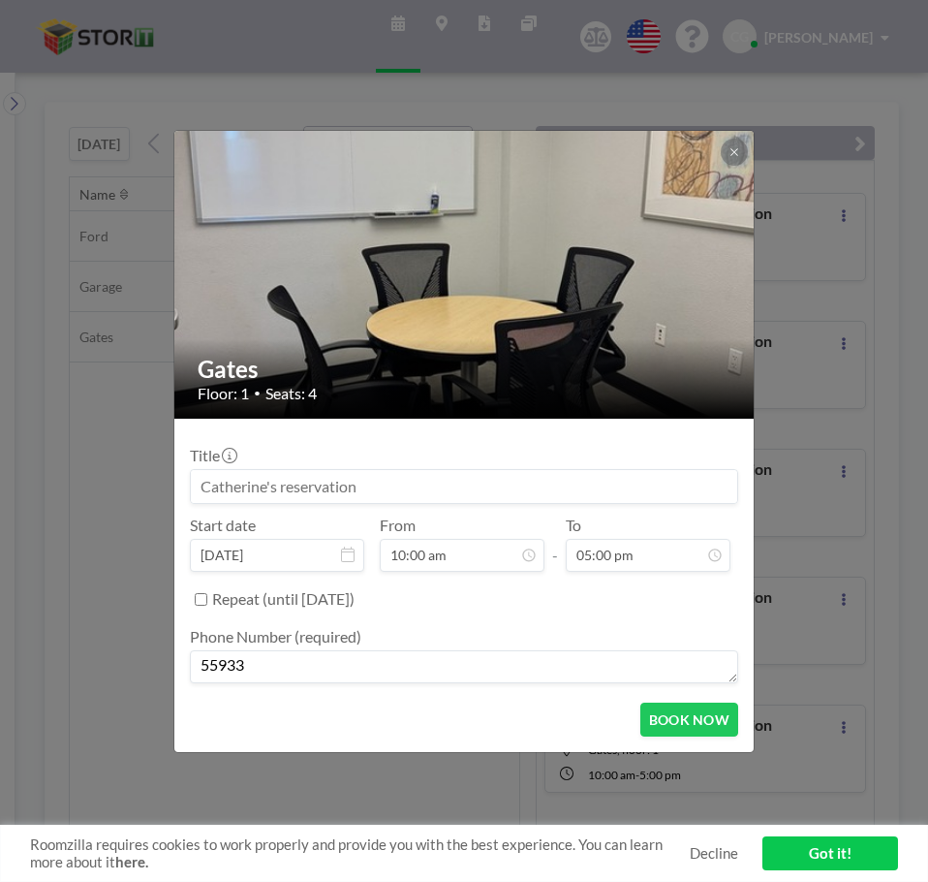
click at [286, 657] on textarea "55933" at bounding box center [464, 666] width 548 height 33
click at [265, 670] on textarea "55933" at bounding box center [464, 666] width 548 height 33
type textarea "5593247000"
click at [675, 716] on button "BOOK NOW" at bounding box center [689, 719] width 98 height 34
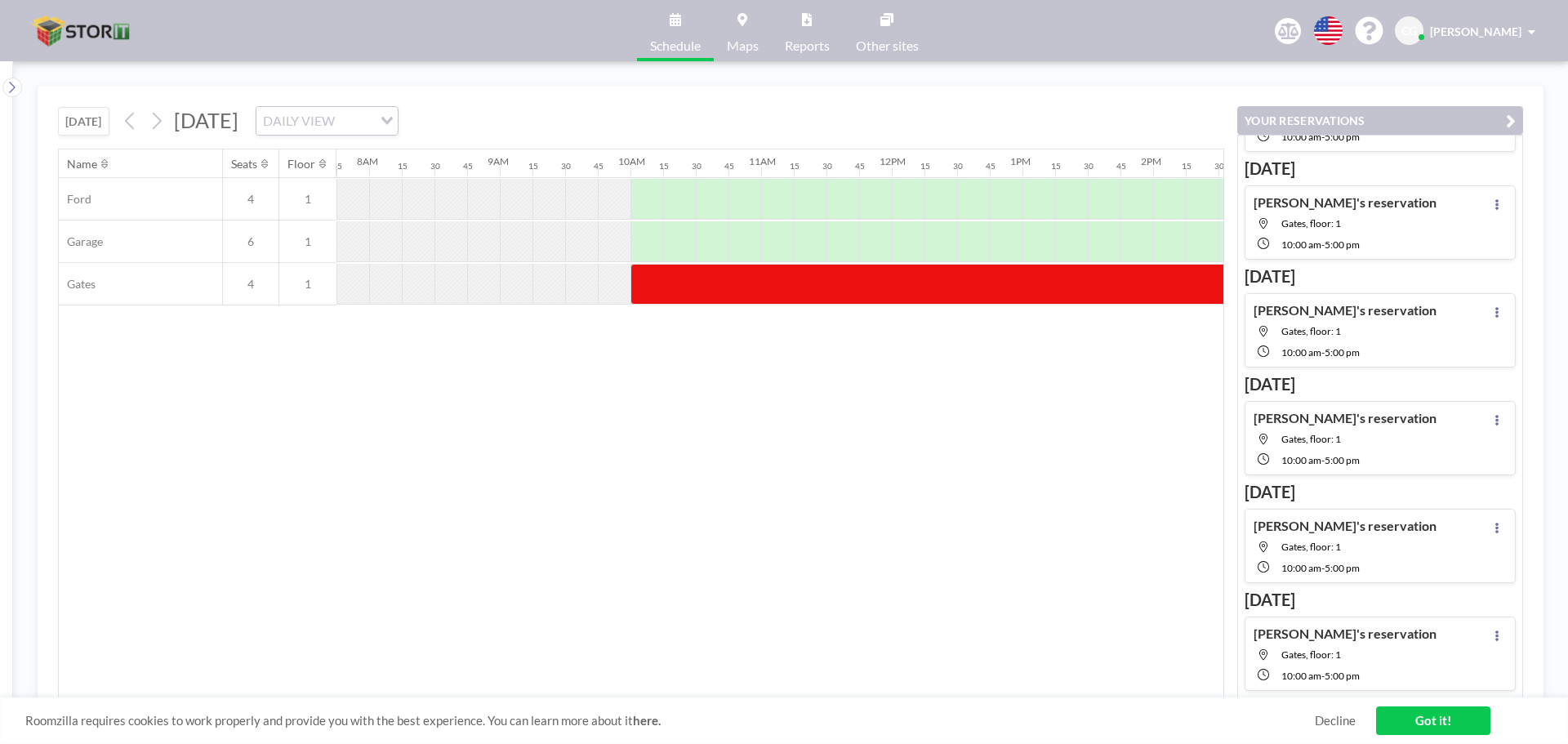
scroll to position [85, 0]
